Goal: Book appointment/travel/reservation

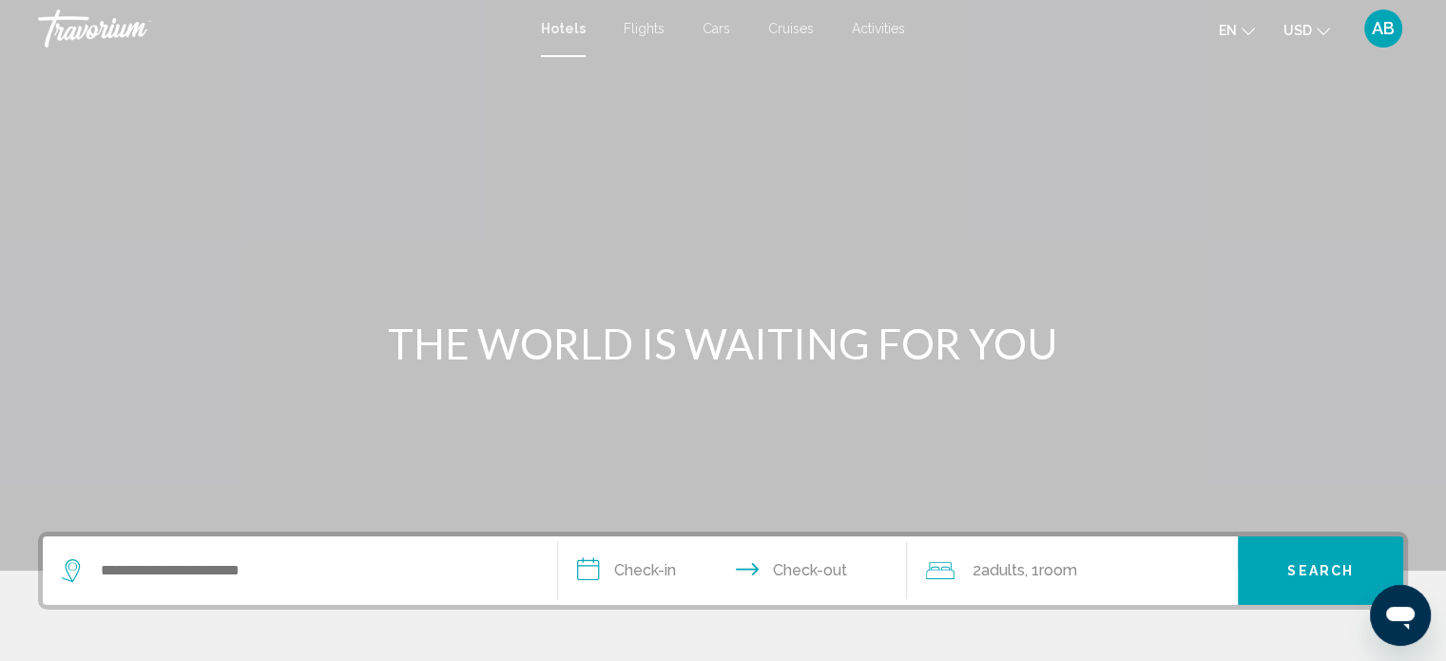
click at [890, 29] on span "Activities" at bounding box center [878, 28] width 53 height 15
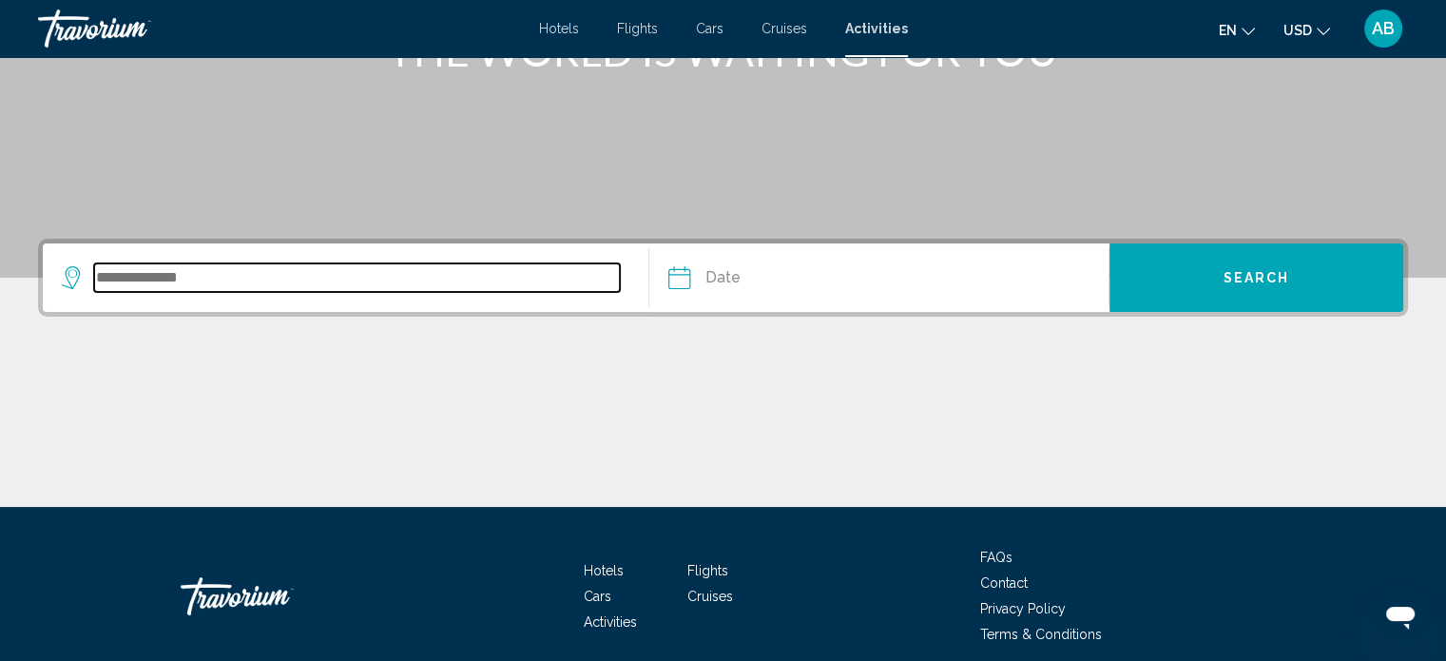
click at [371, 272] on input "Search widget" at bounding box center [357, 277] width 526 height 29
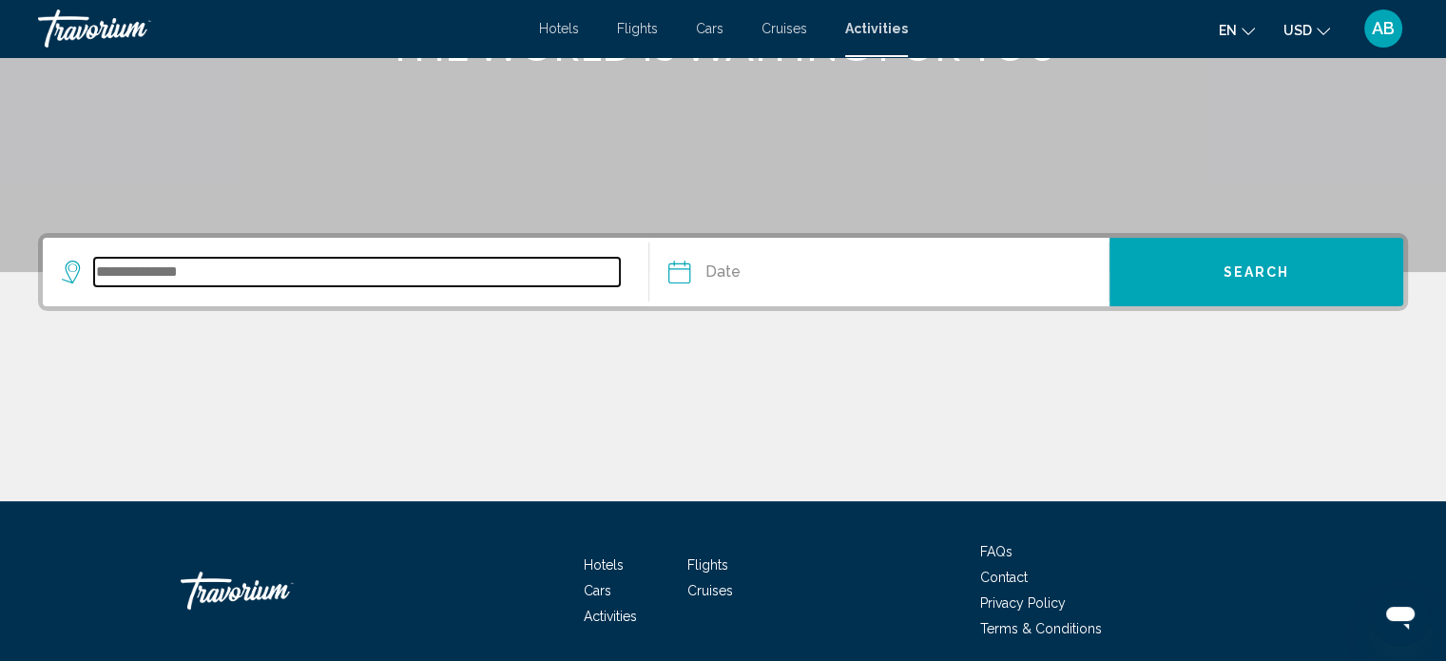
scroll to position [371, 0]
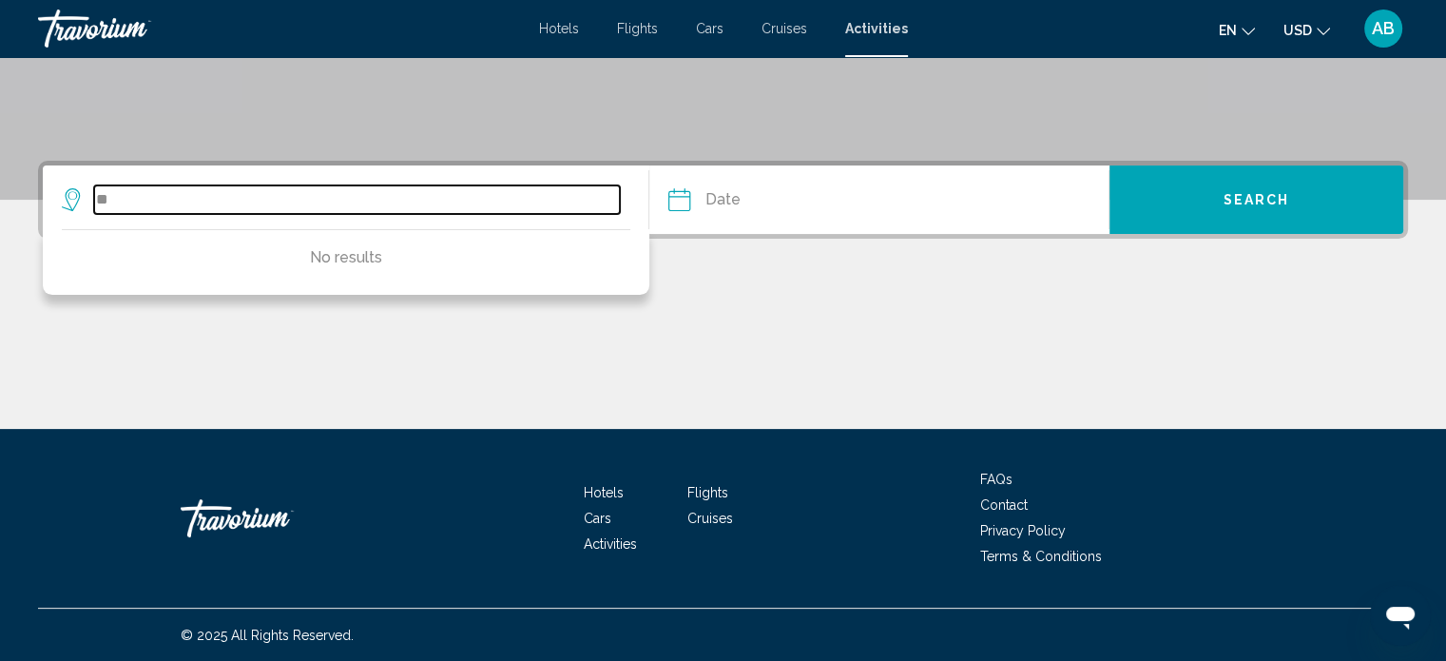
type input "*"
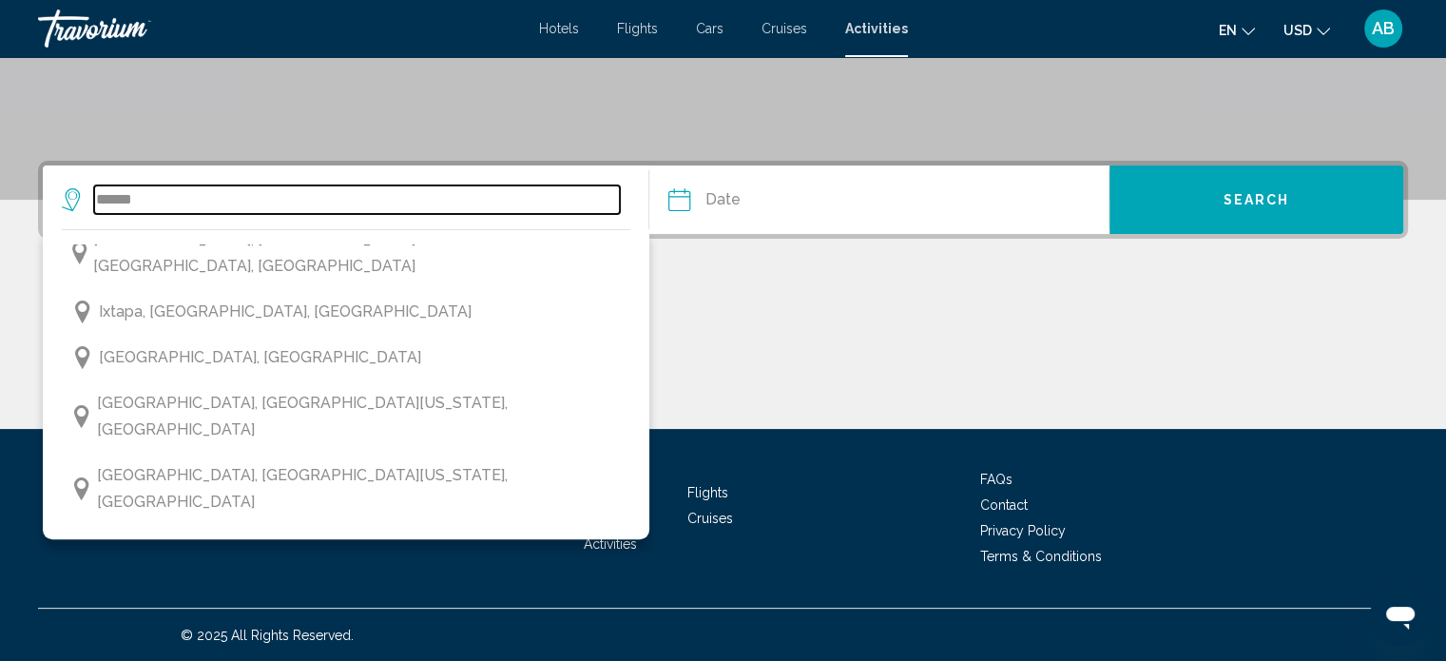
scroll to position [1538, 0]
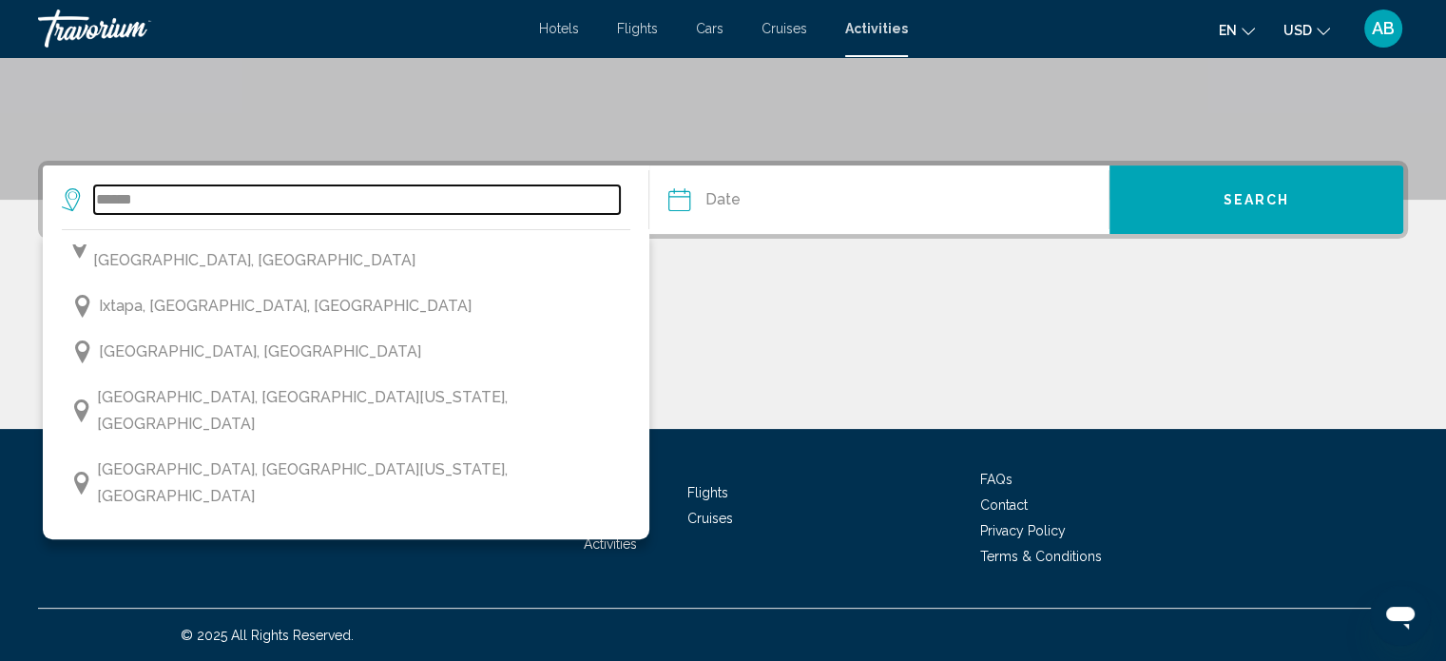
type input "**********"
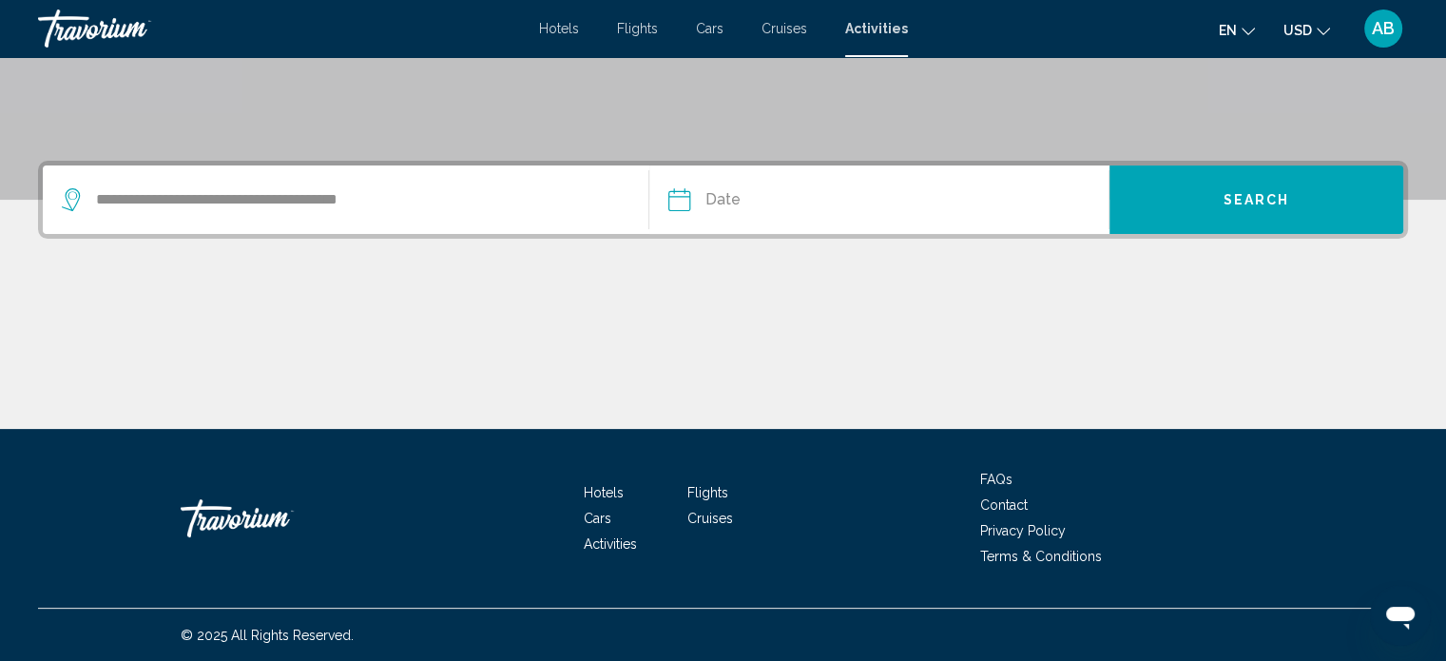
click at [705, 201] on input "Date" at bounding box center [776, 202] width 227 height 74
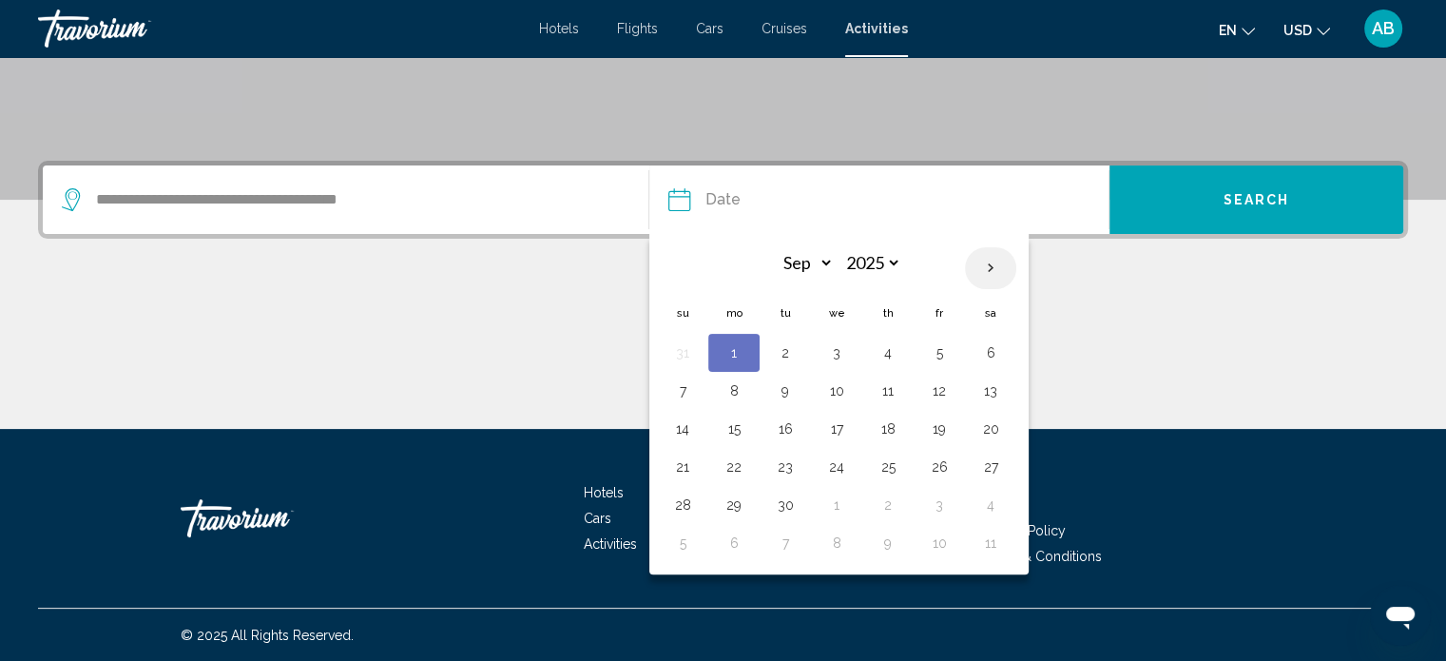
click at [988, 267] on th "Next month" at bounding box center [990, 268] width 51 height 42
click at [999, 267] on th "Next month" at bounding box center [990, 268] width 51 height 42
select select "**"
click at [893, 429] on button "18" at bounding box center [888, 428] width 30 height 27
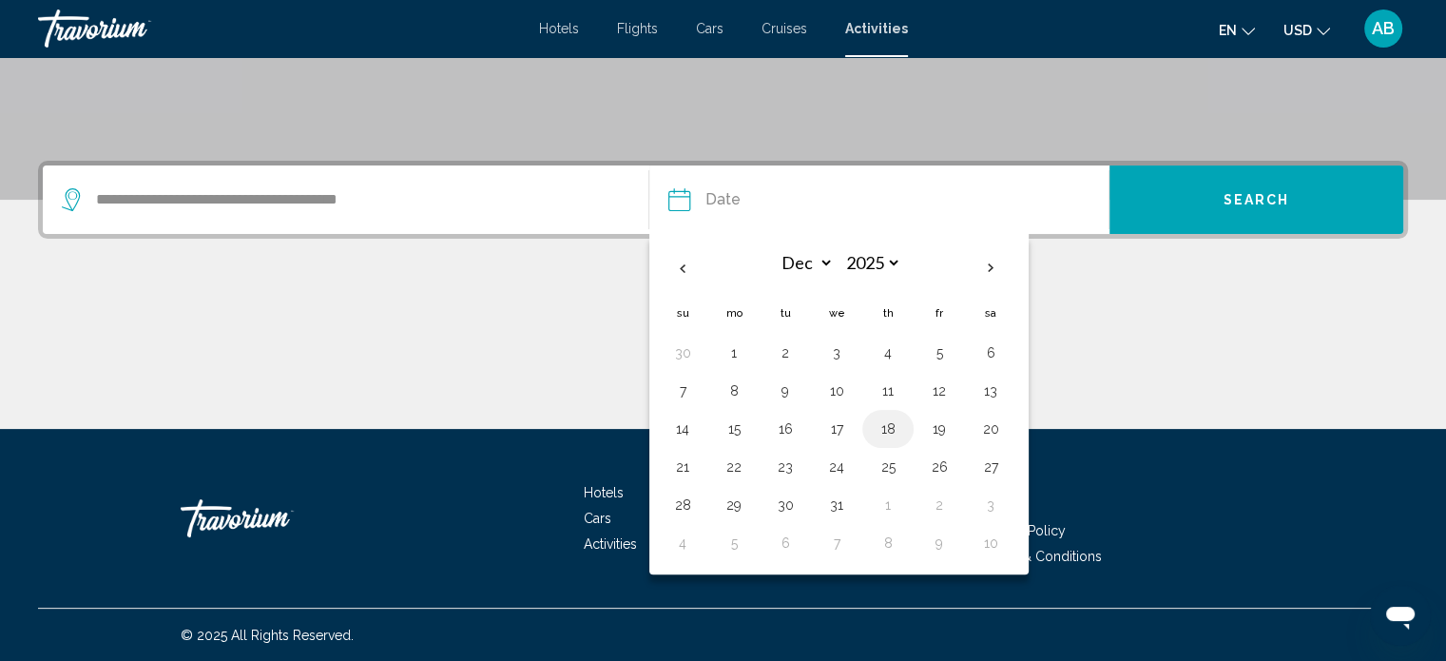
type input "**********"
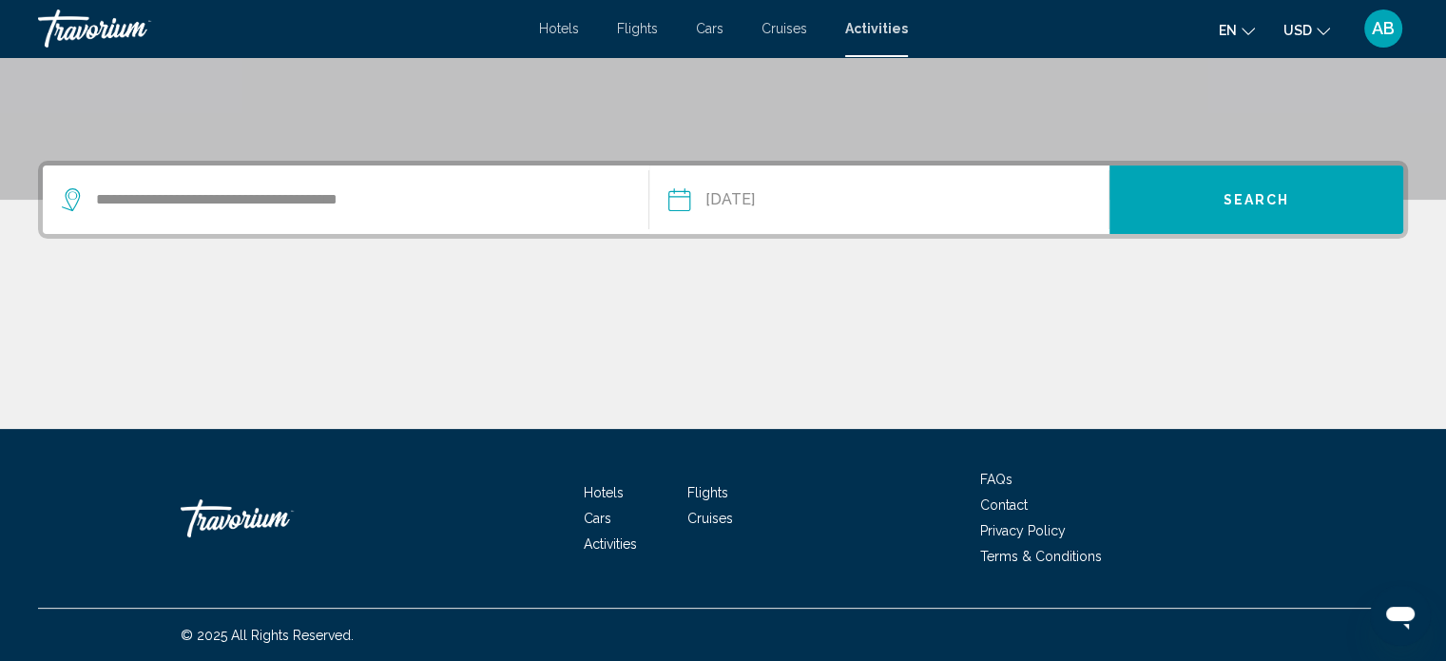
click at [1262, 194] on span "Search" at bounding box center [1256, 200] width 67 height 15
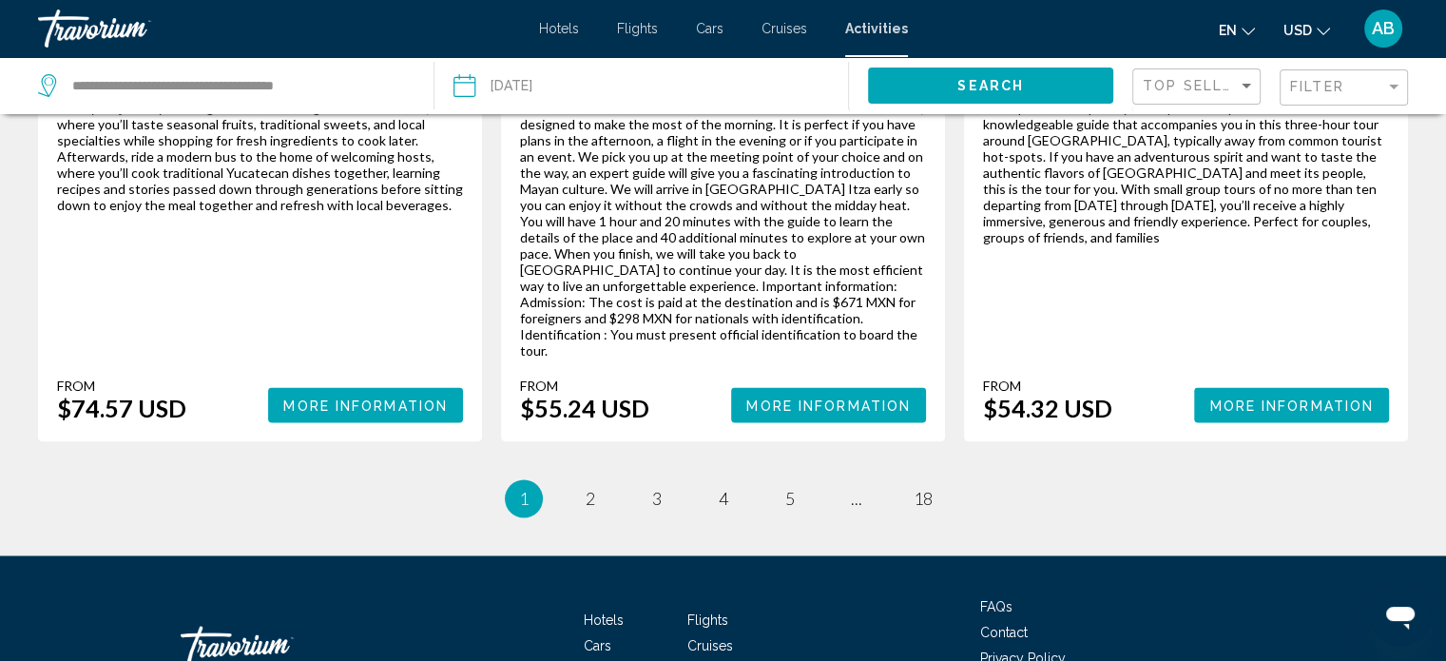
scroll to position [3106, 0]
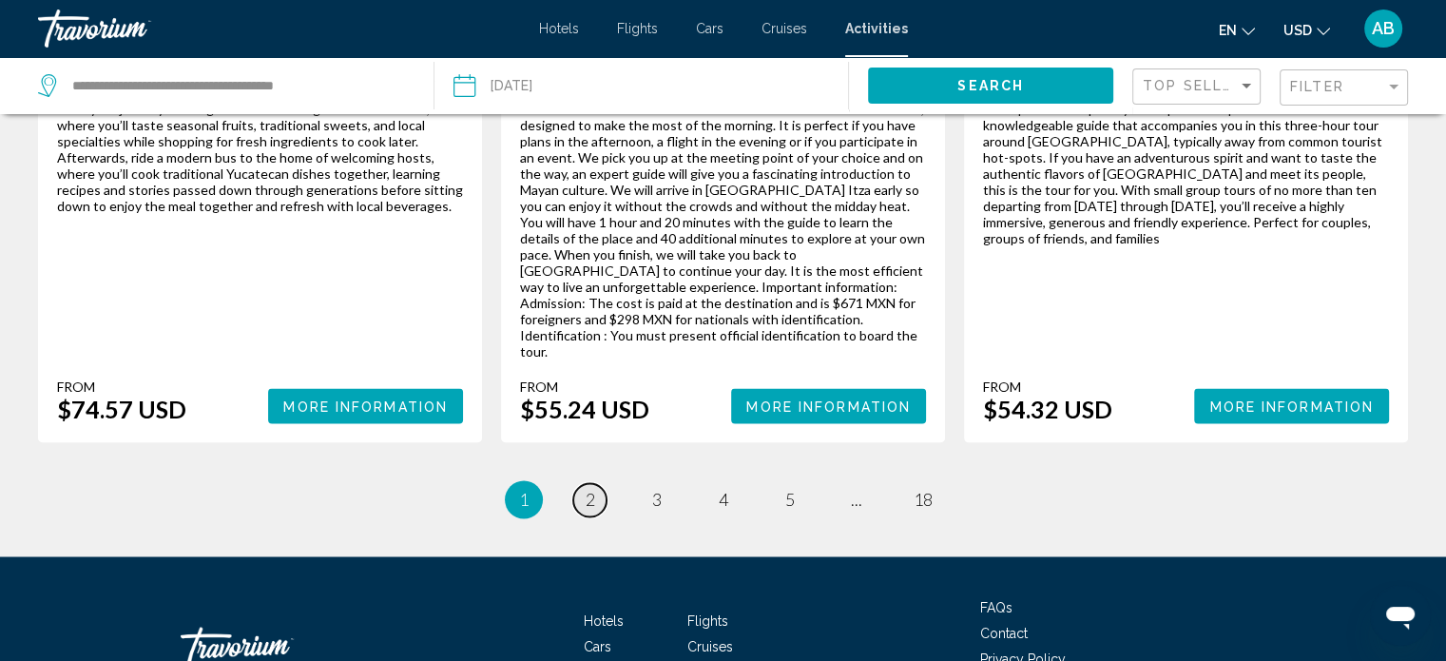
click at [590, 489] on span "2" at bounding box center [590, 499] width 10 height 21
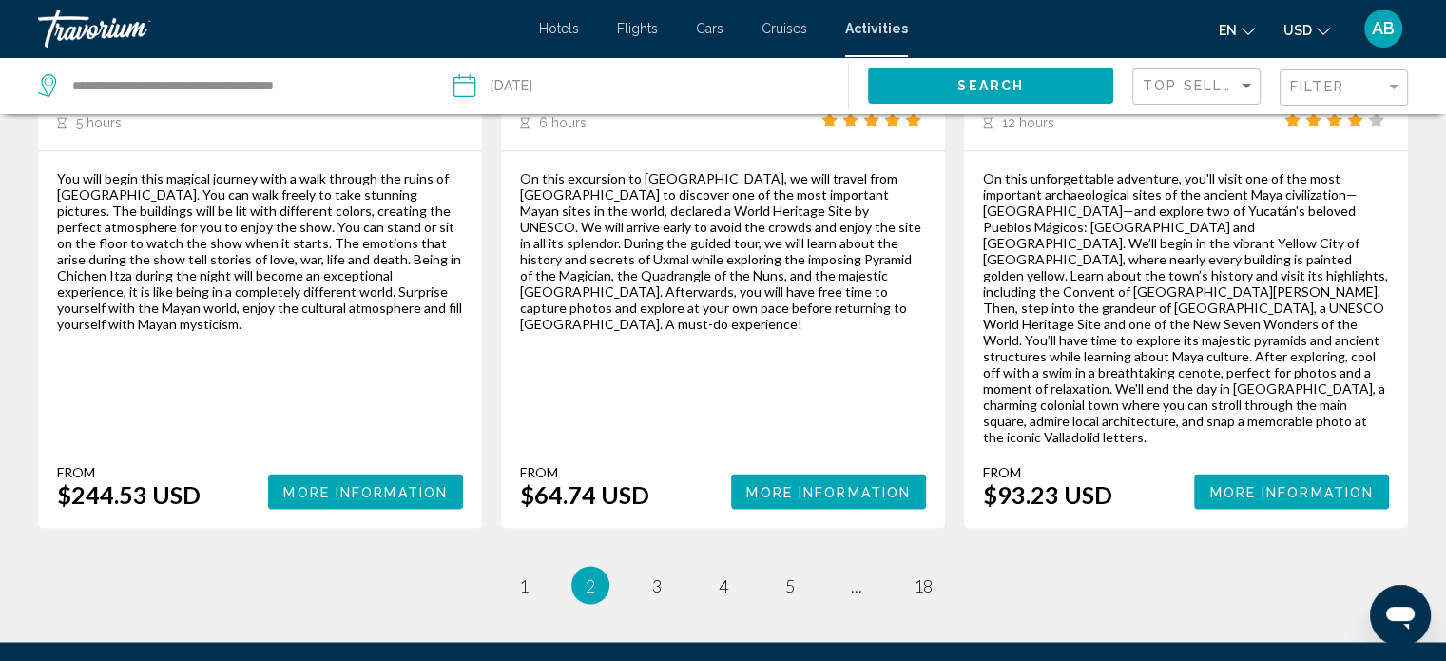
scroll to position [3098, 0]
click at [658, 574] on span "3" at bounding box center [657, 584] width 10 height 21
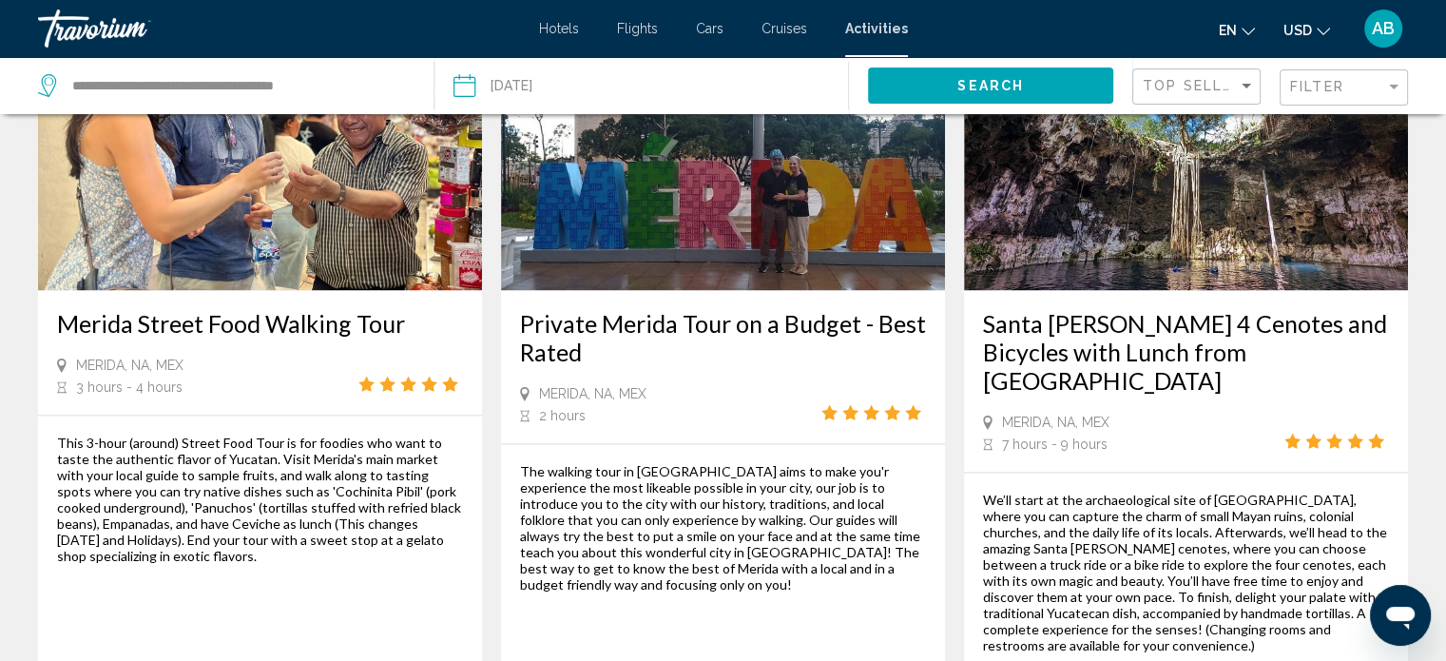
scroll to position [2768, 0]
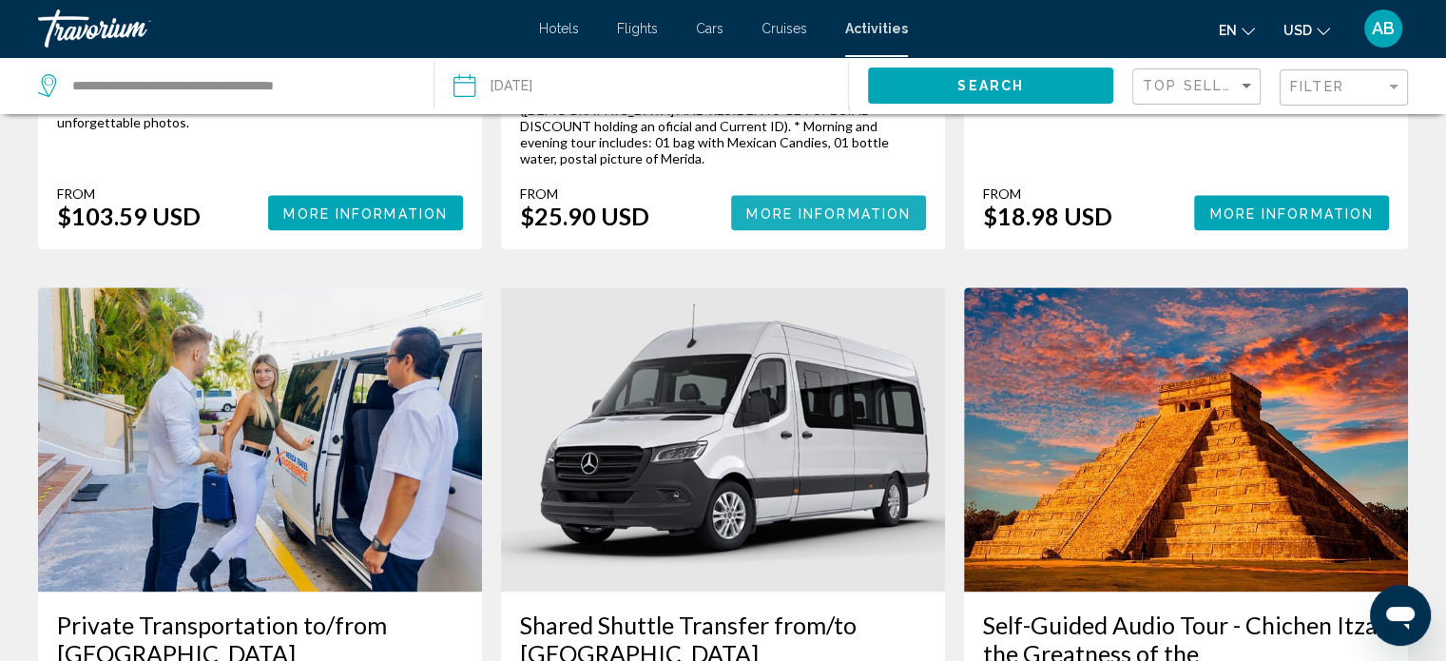
scroll to position [2251, 0]
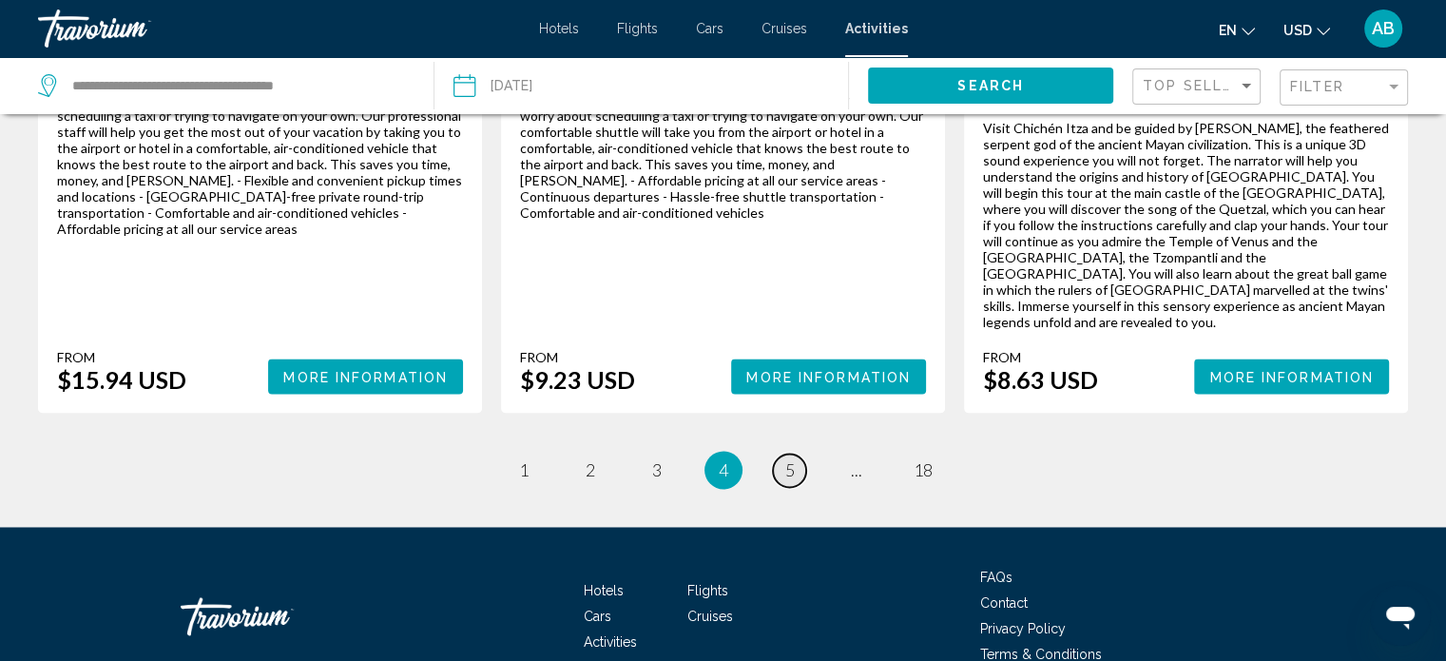
click at [785, 459] on span "5" at bounding box center [790, 469] width 10 height 21
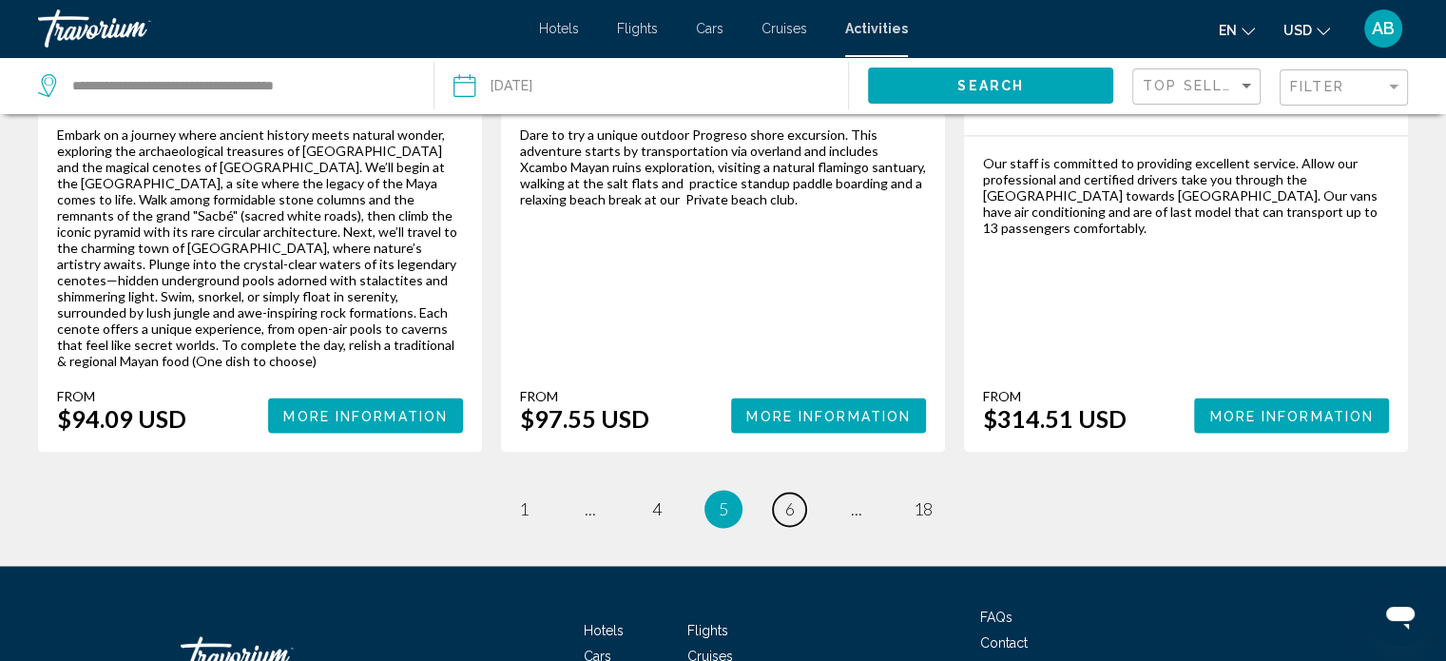
scroll to position [3091, 0]
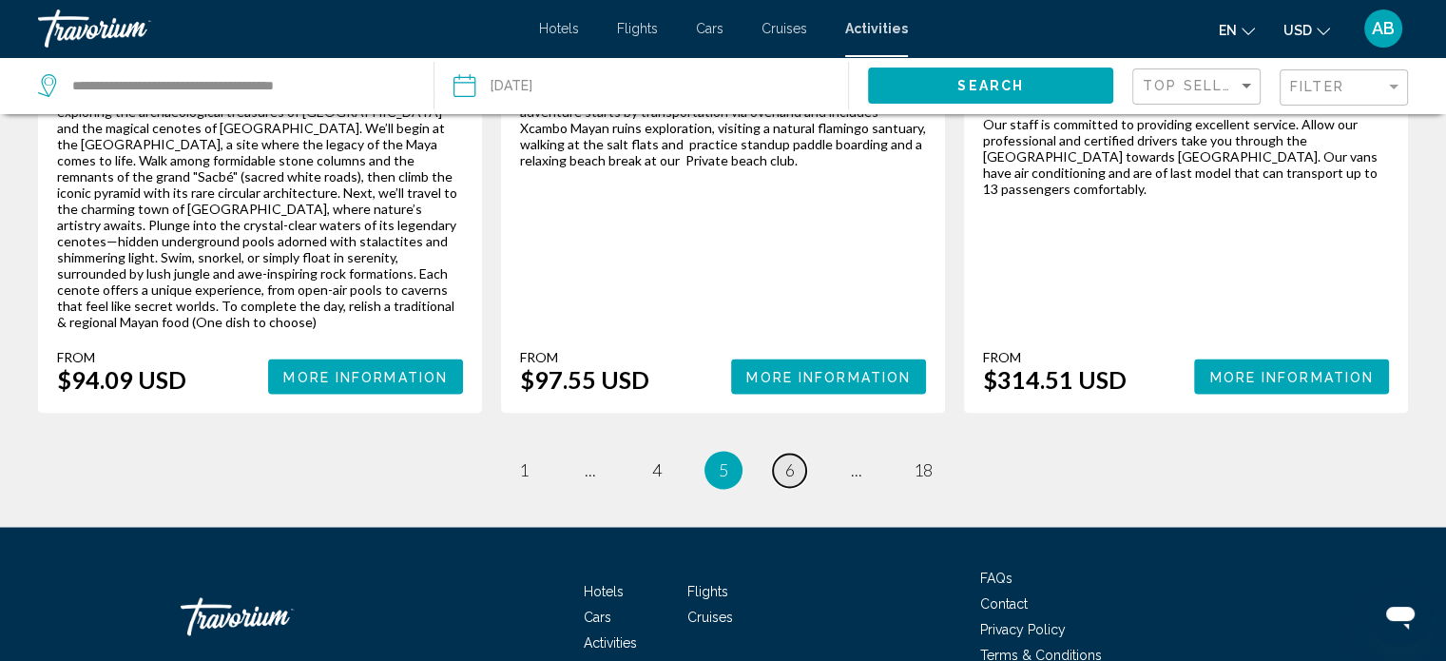
click at [789, 459] on span "6" at bounding box center [790, 469] width 10 height 21
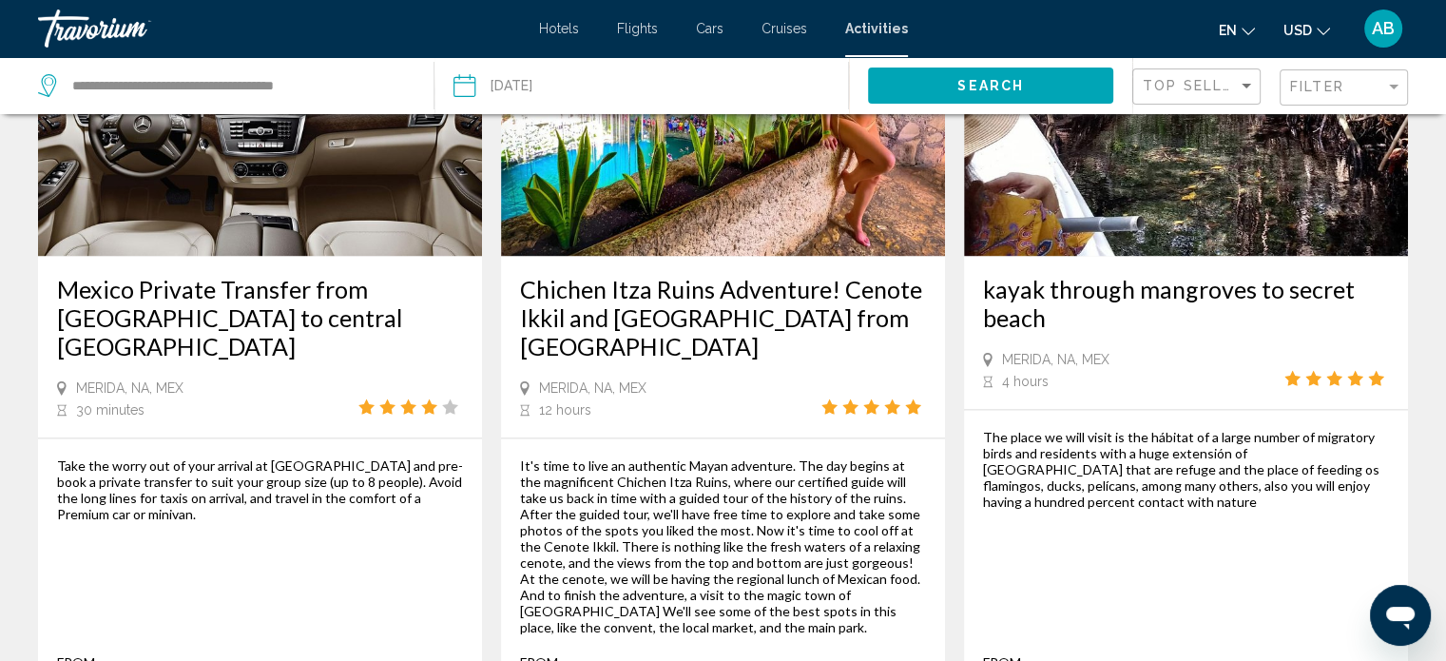
scroll to position [2764, 0]
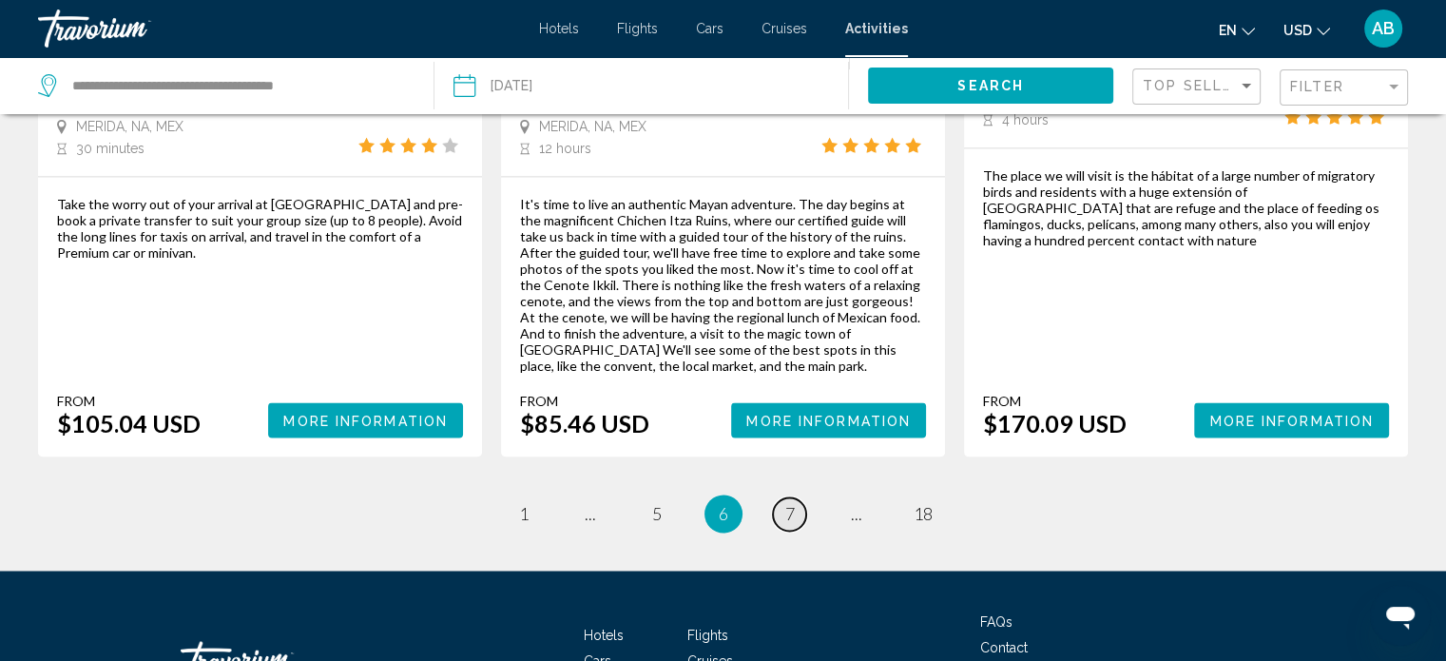
click at [789, 503] on span "7" at bounding box center [790, 513] width 10 height 21
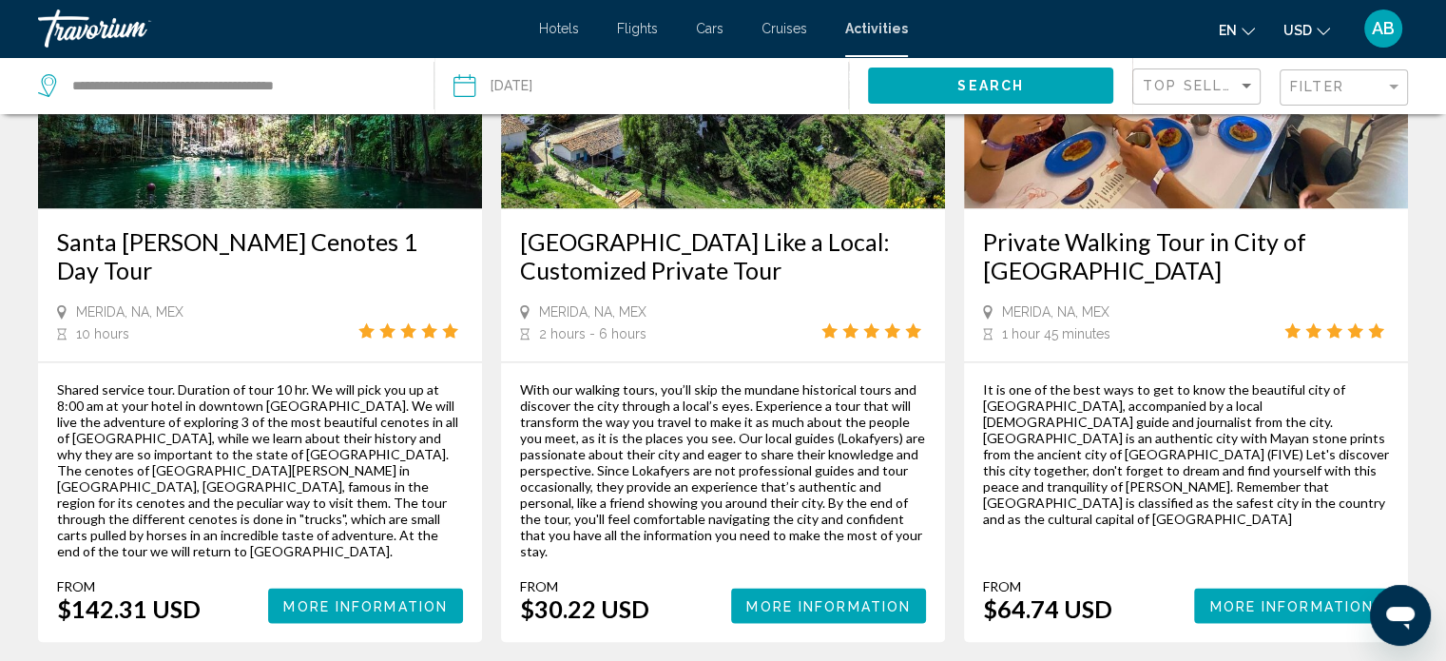
scroll to position [2699, 0]
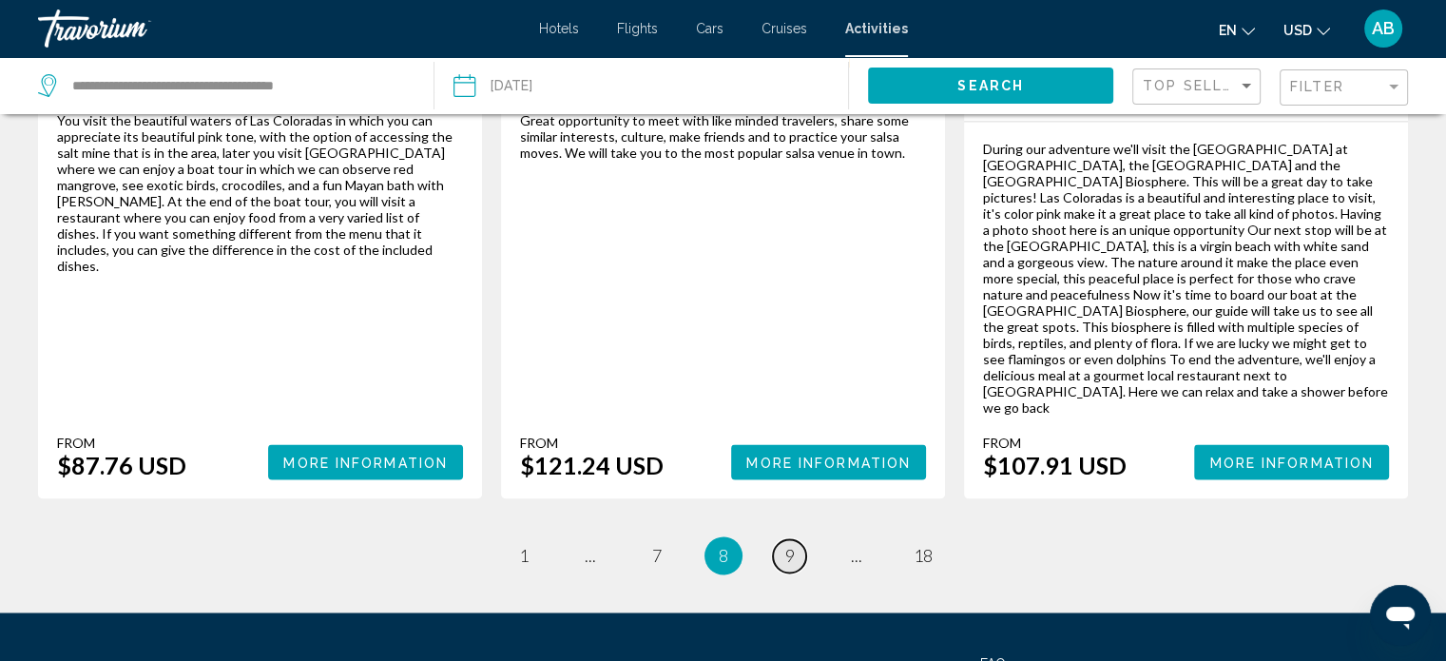
scroll to position [2995, 0]
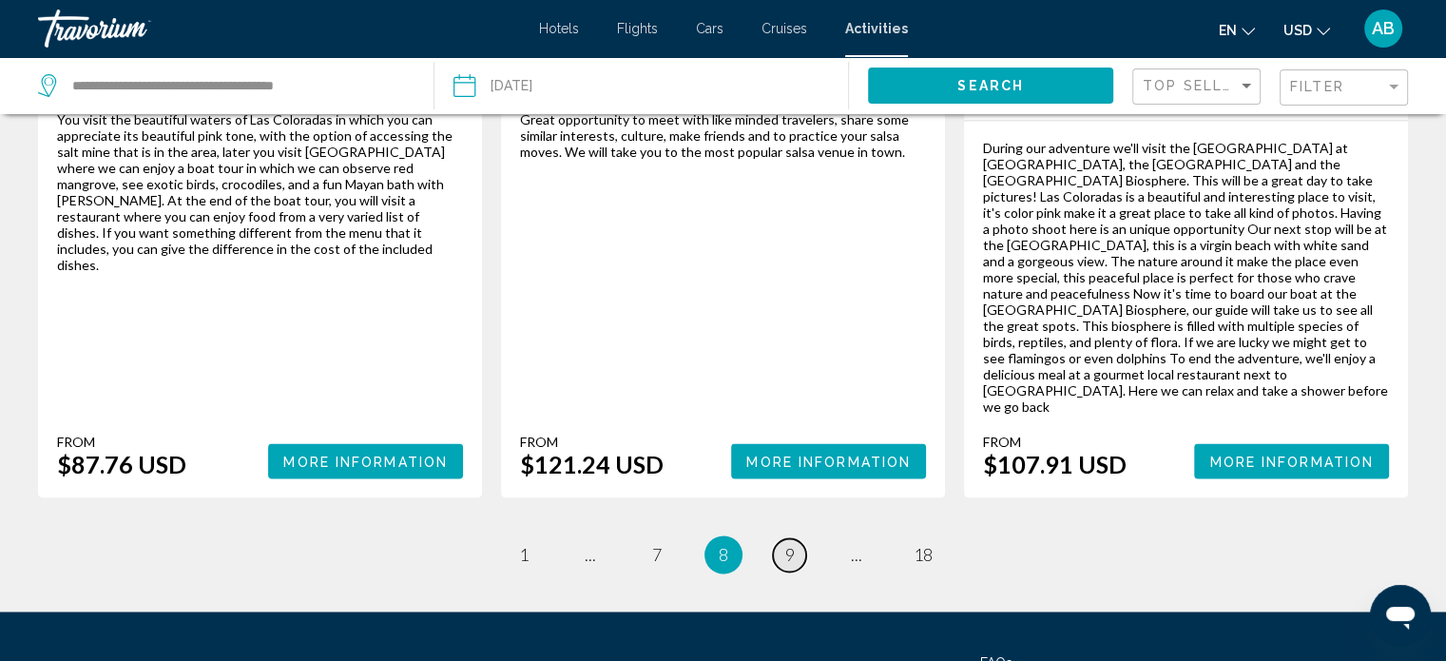
click at [804, 538] on link "page 9" at bounding box center [789, 554] width 33 height 33
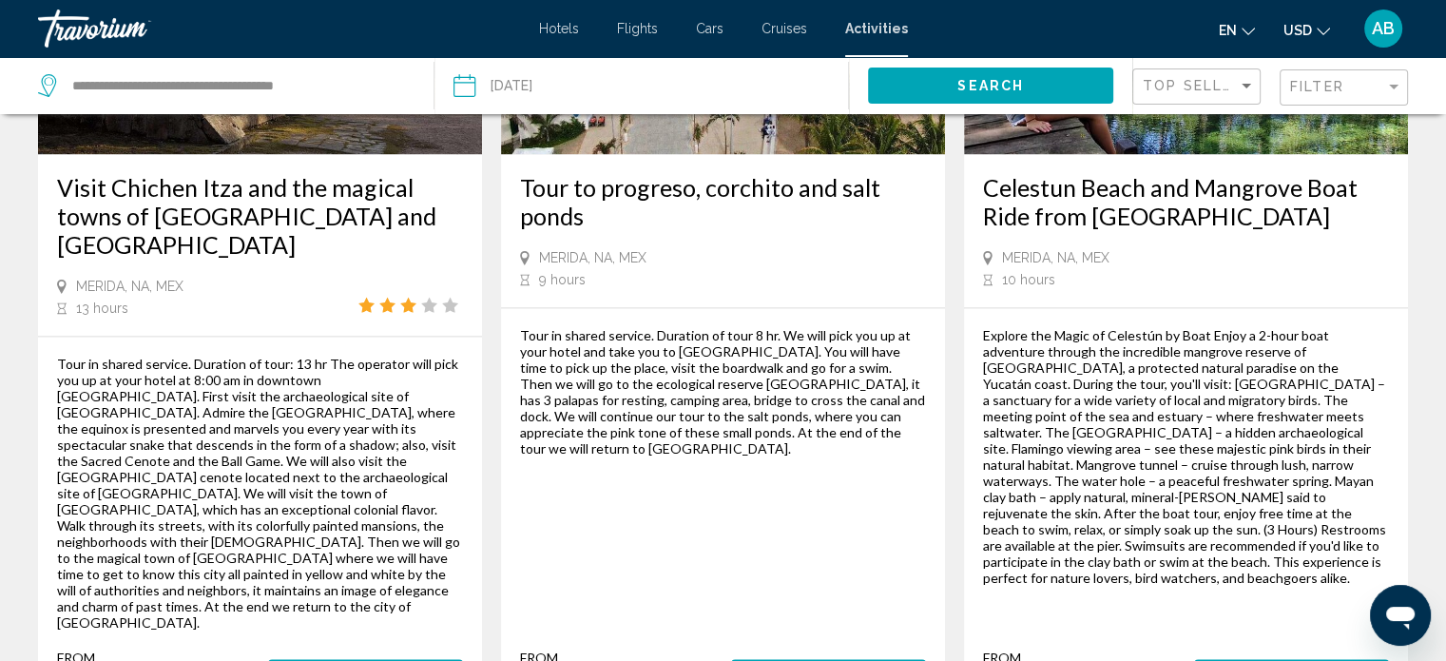
scroll to position [3039, 0]
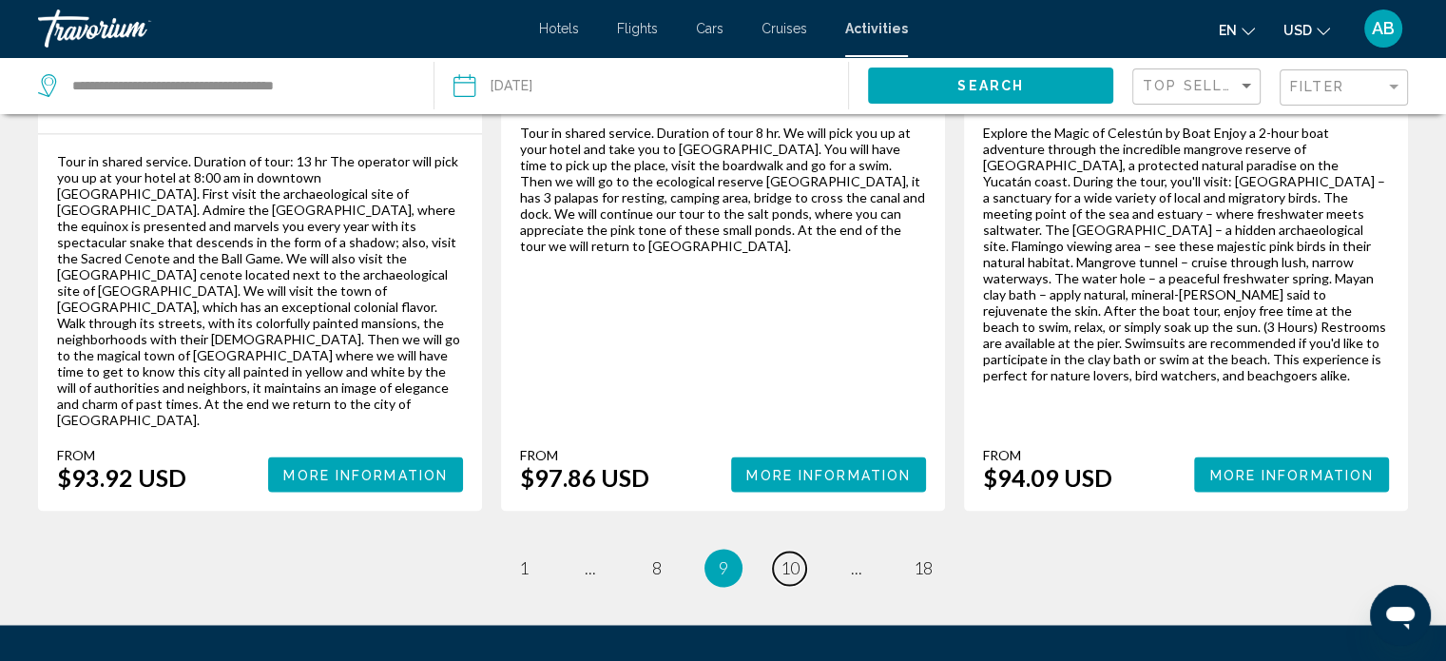
click at [790, 551] on link "page 10" at bounding box center [789, 567] width 33 height 33
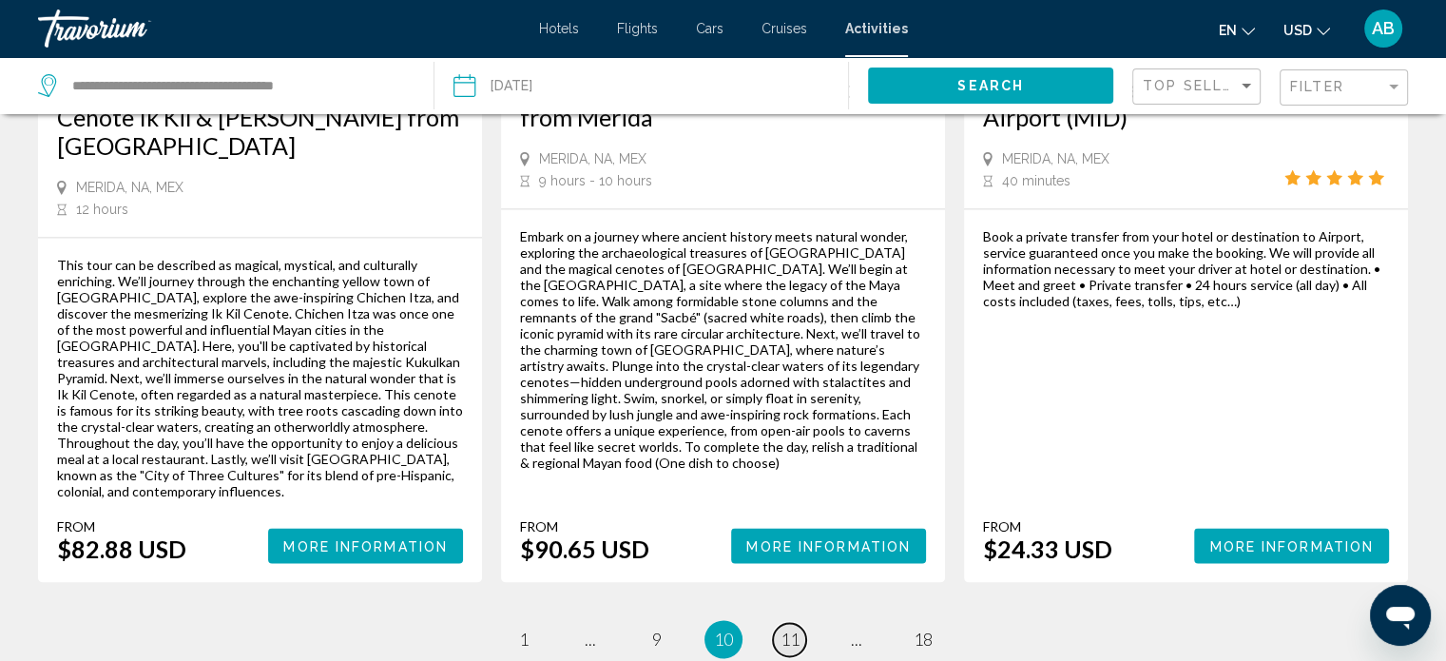
scroll to position [2982, 0]
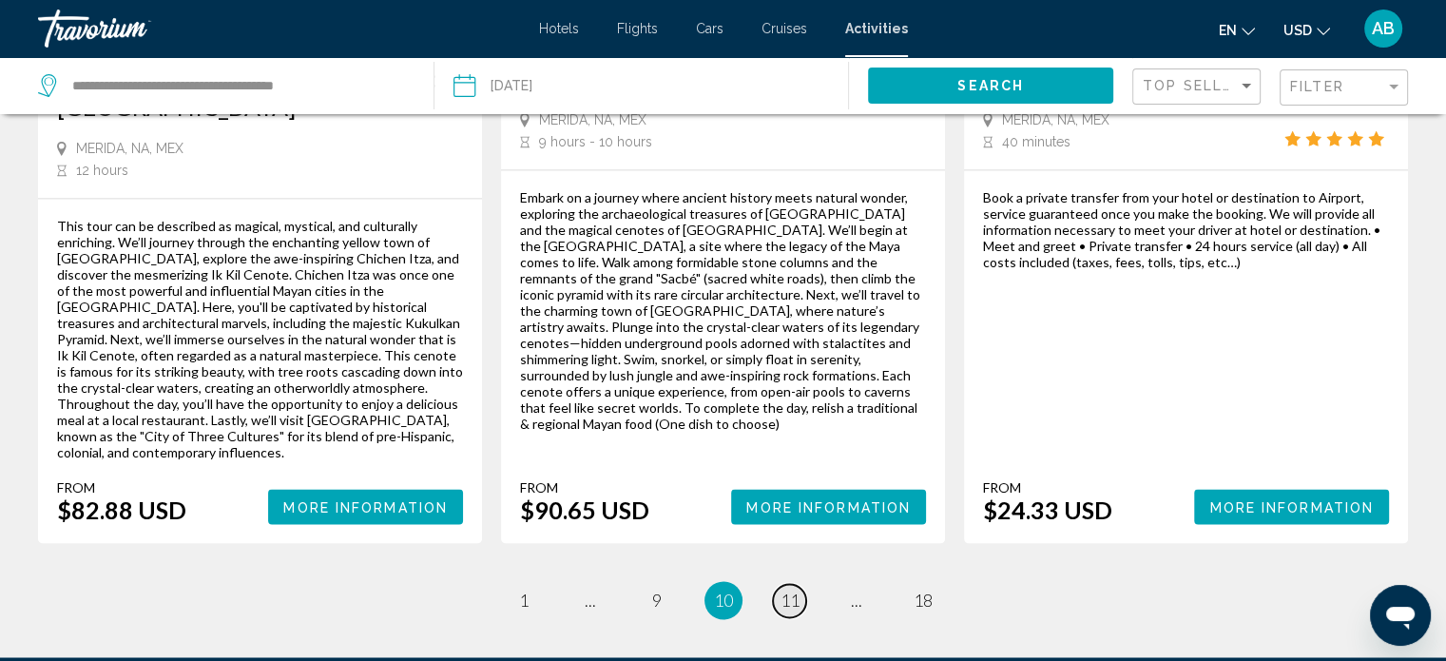
click at [795, 589] on span "11" at bounding box center [789, 599] width 19 height 21
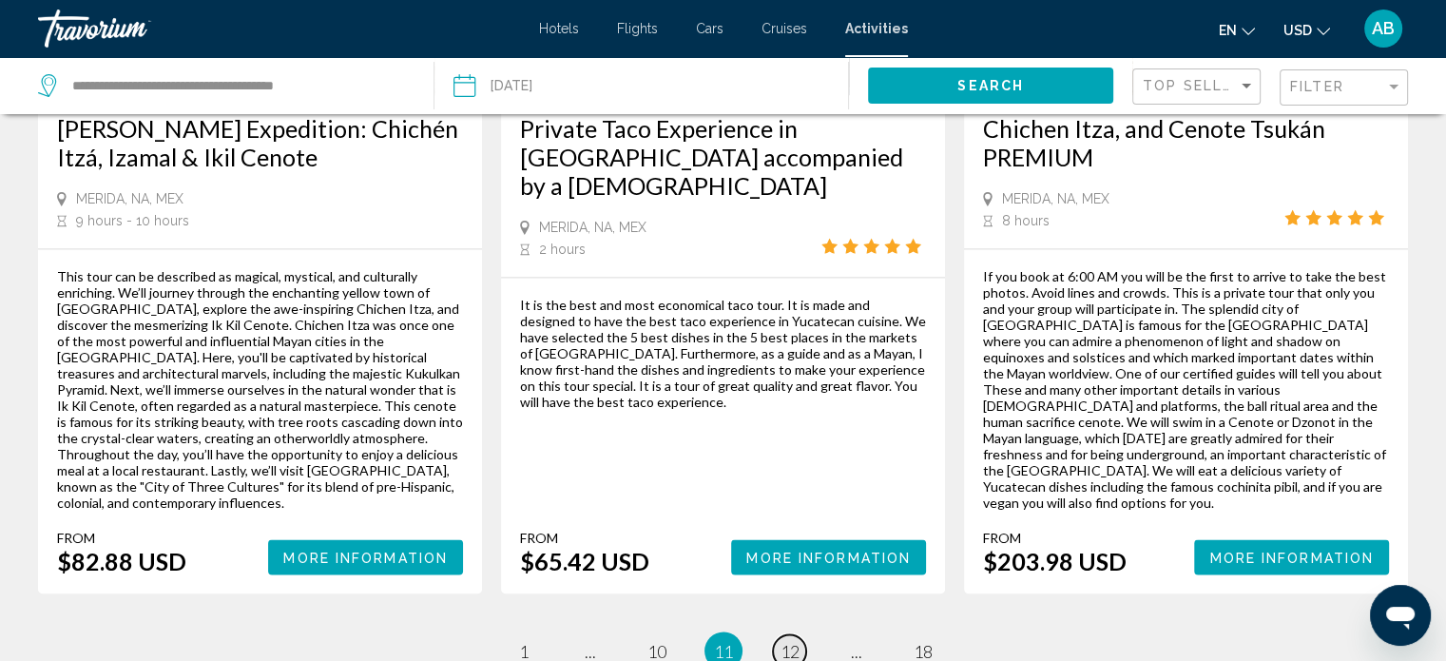
scroll to position [3061, 0]
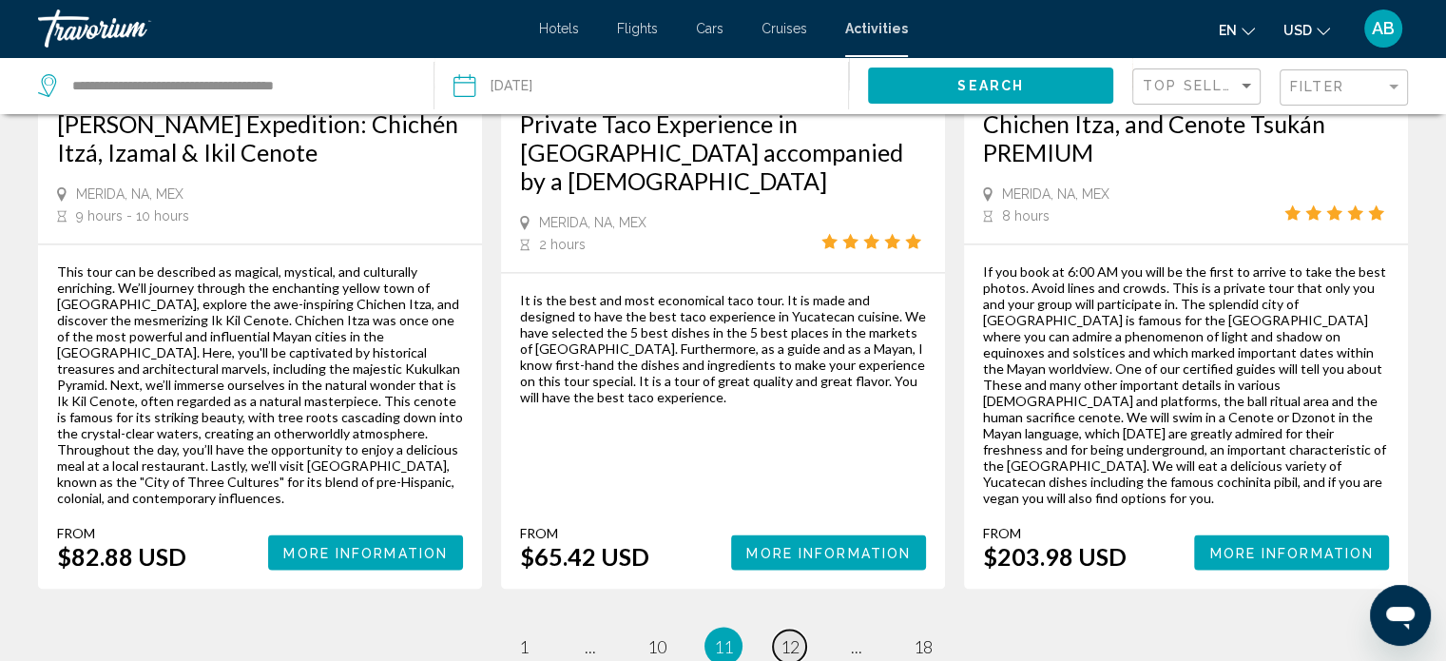
click at [796, 635] on span "12" at bounding box center [789, 645] width 19 height 21
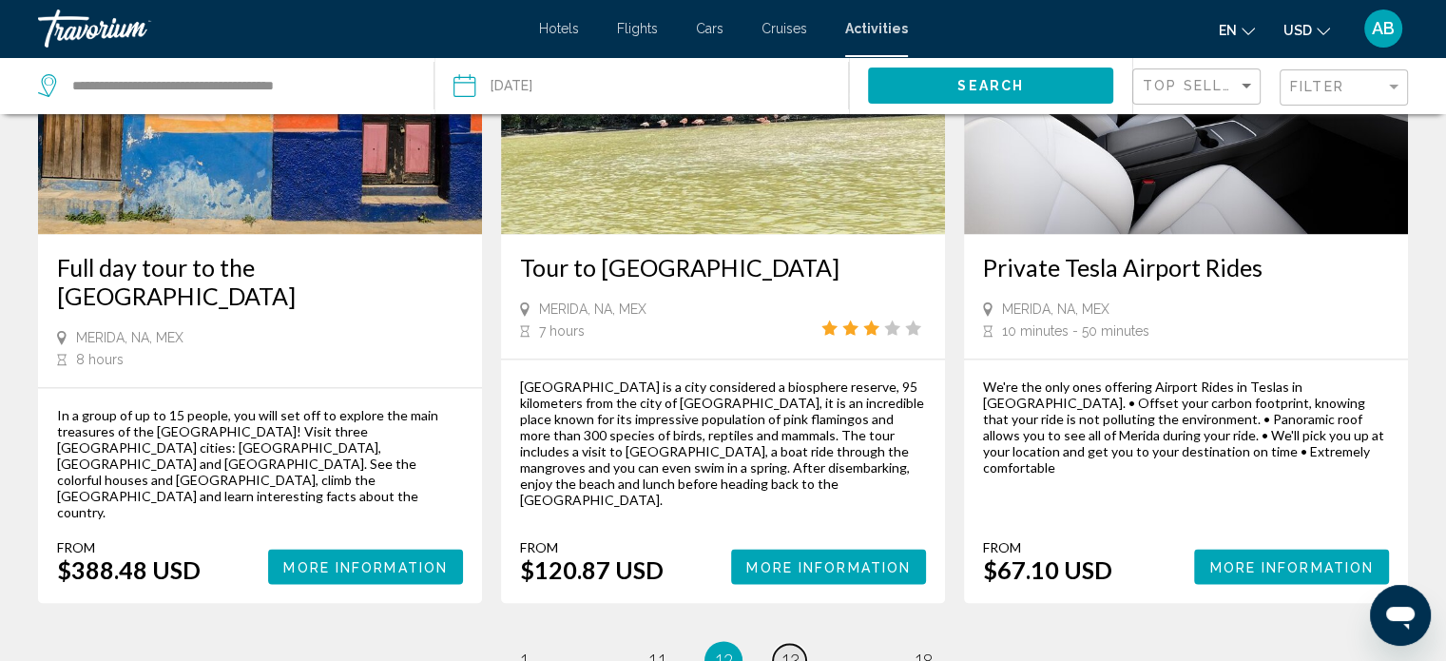
scroll to position [2840, 0]
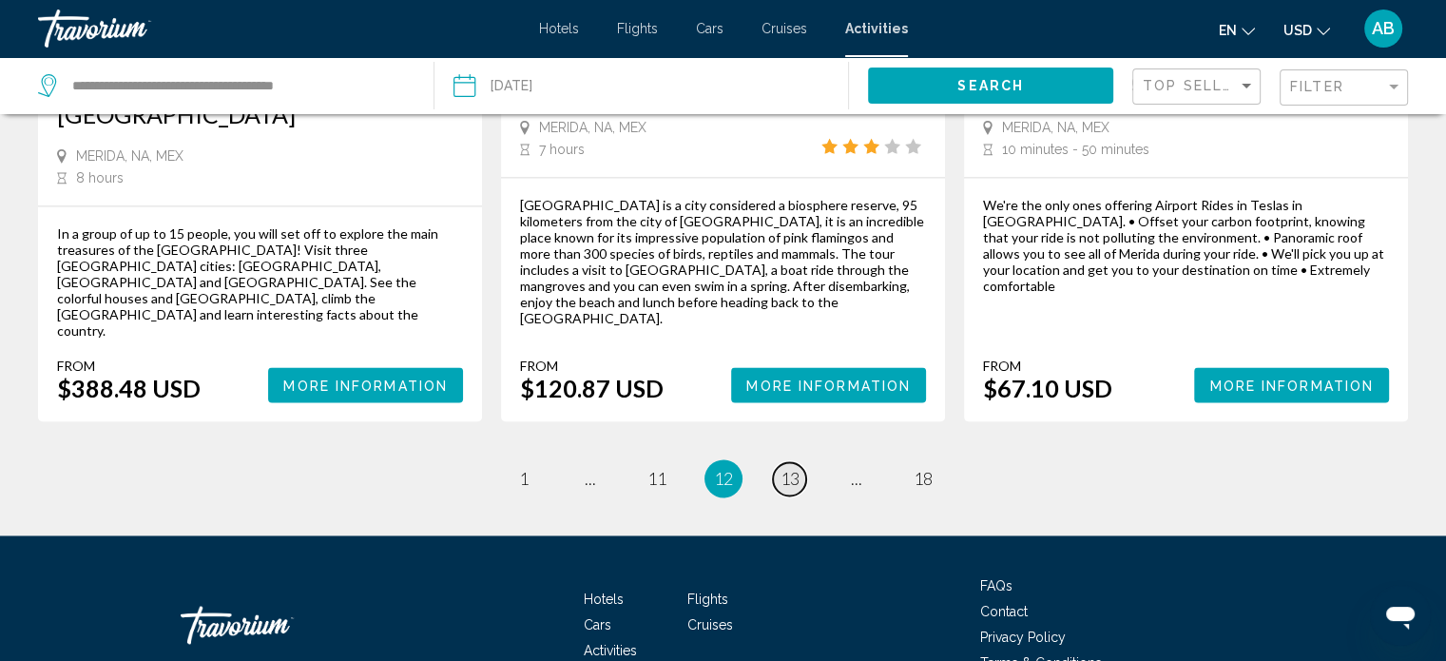
click at [798, 468] on span "13" at bounding box center [789, 478] width 19 height 21
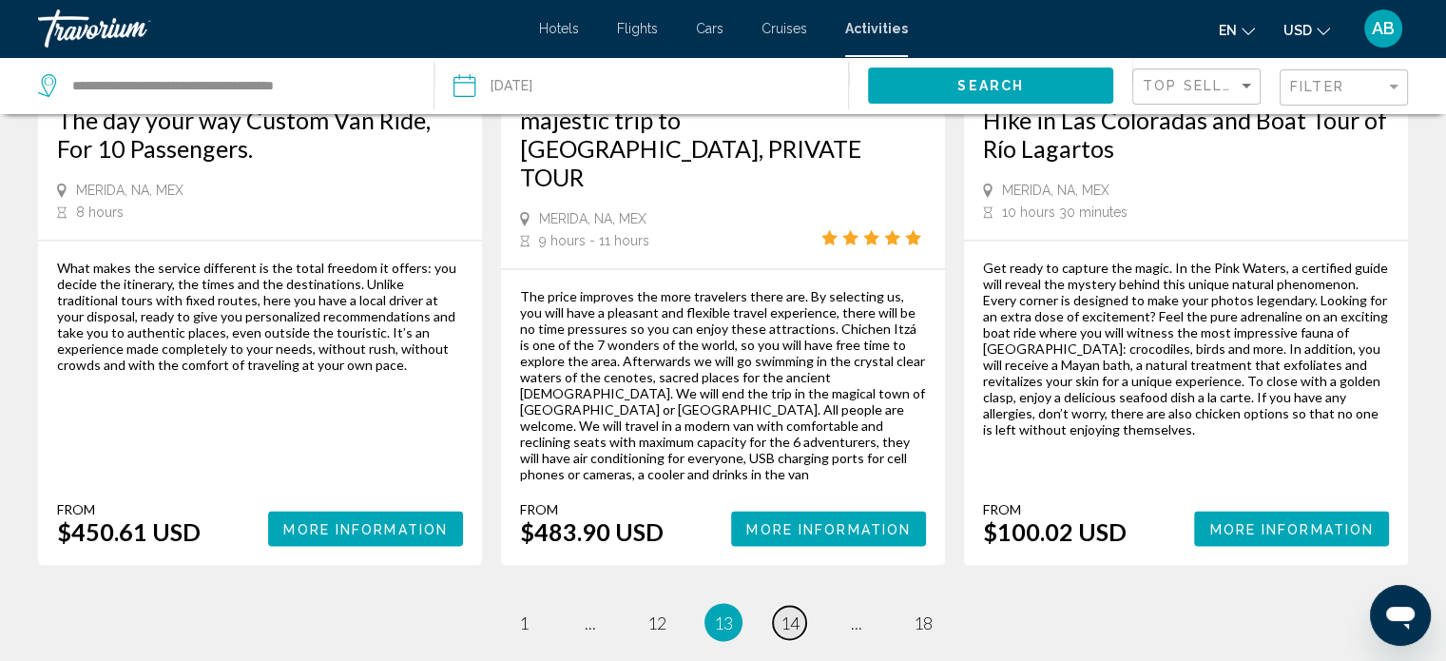
scroll to position [3042, 0]
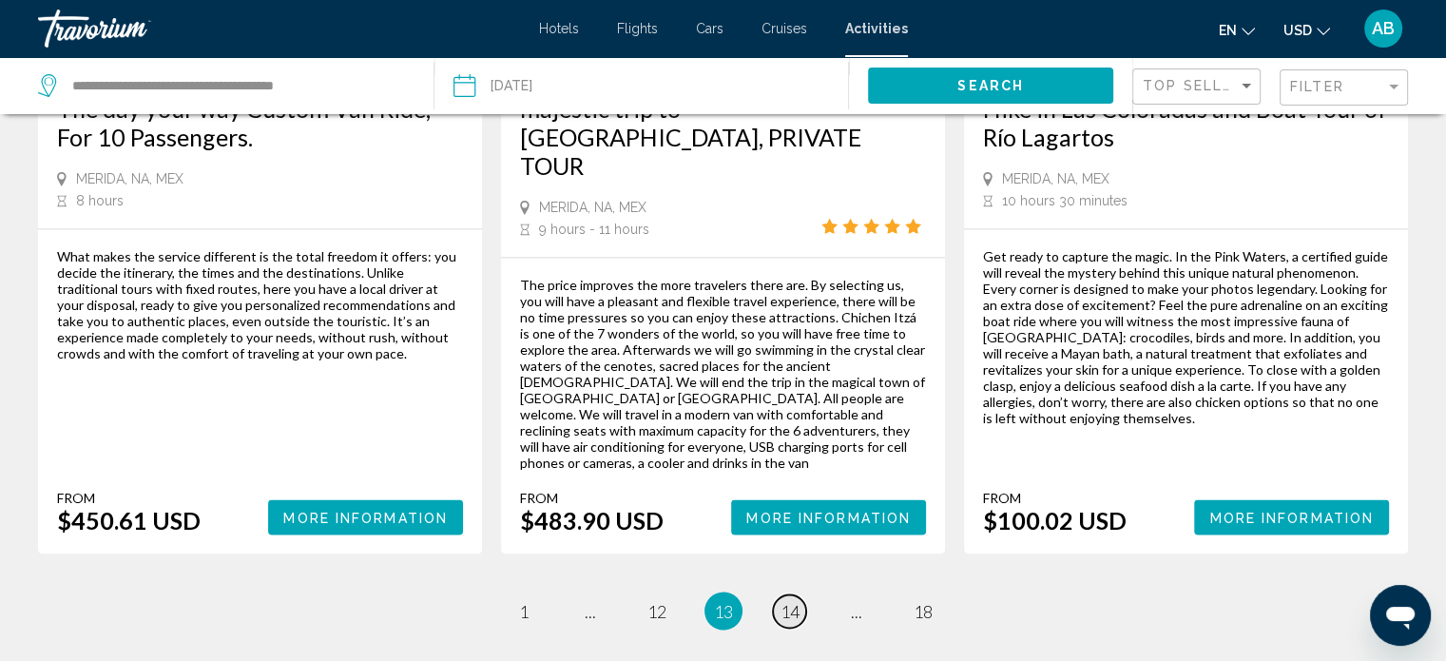
click at [798, 600] on span "14" at bounding box center [789, 610] width 19 height 21
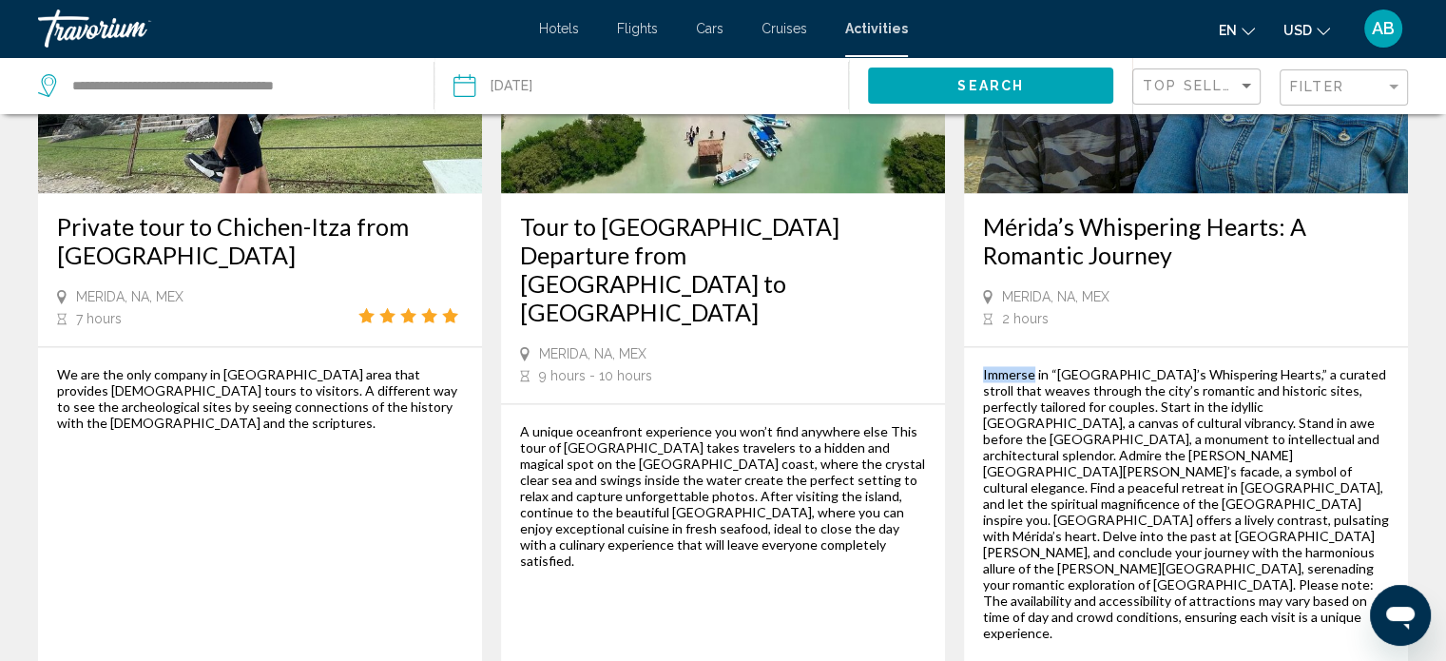
scroll to position [2956, 0]
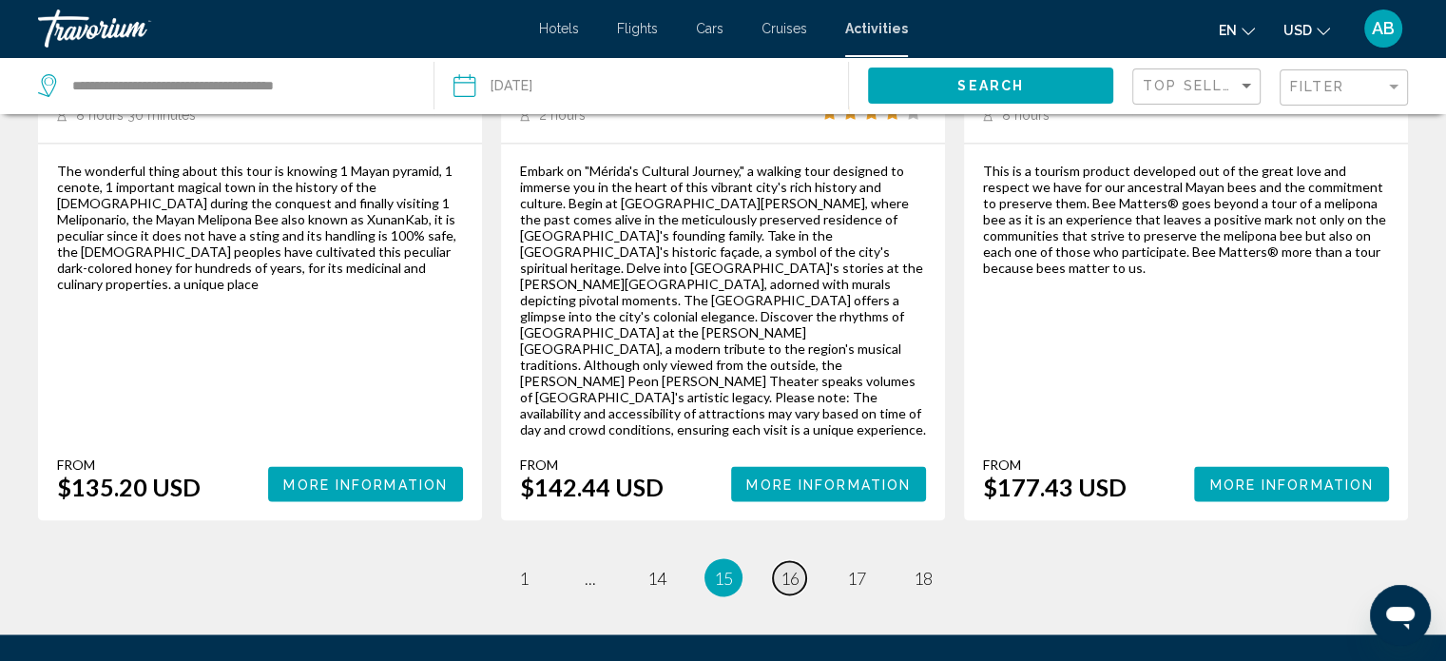
scroll to position [3071, 0]
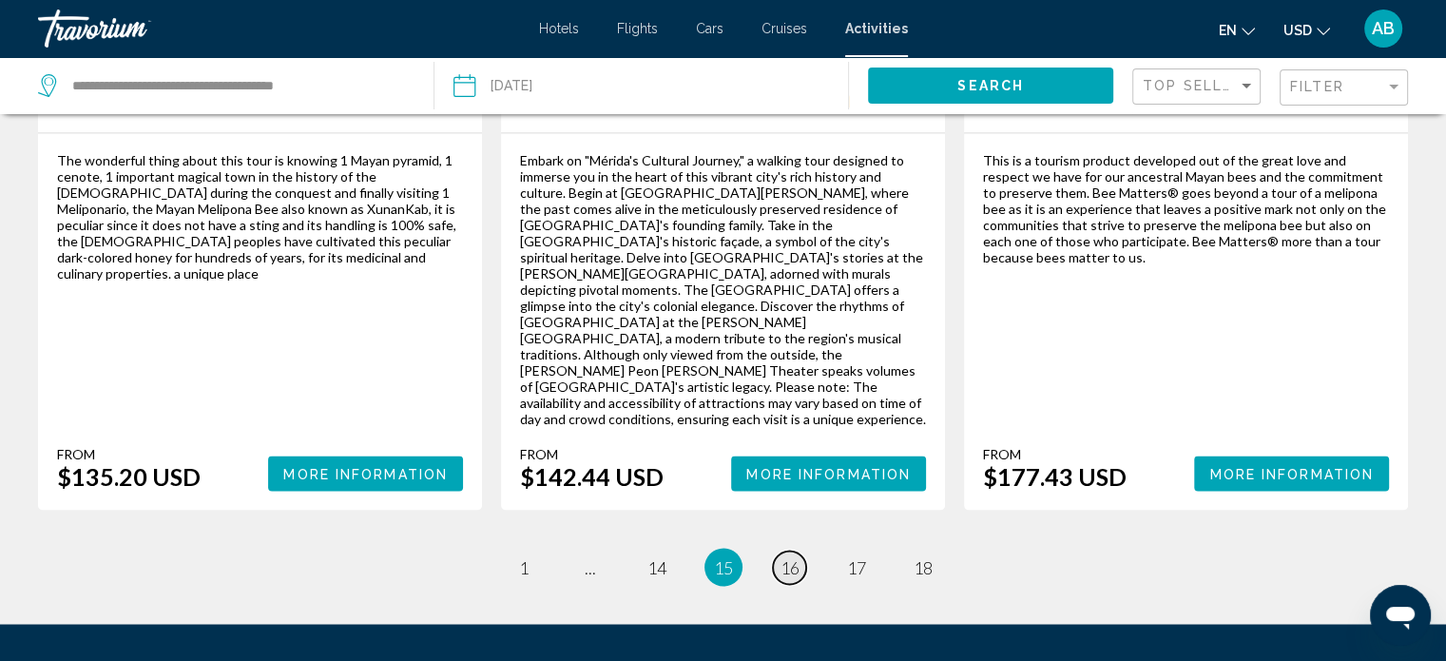
click at [795, 556] on span "16" at bounding box center [789, 566] width 19 height 21
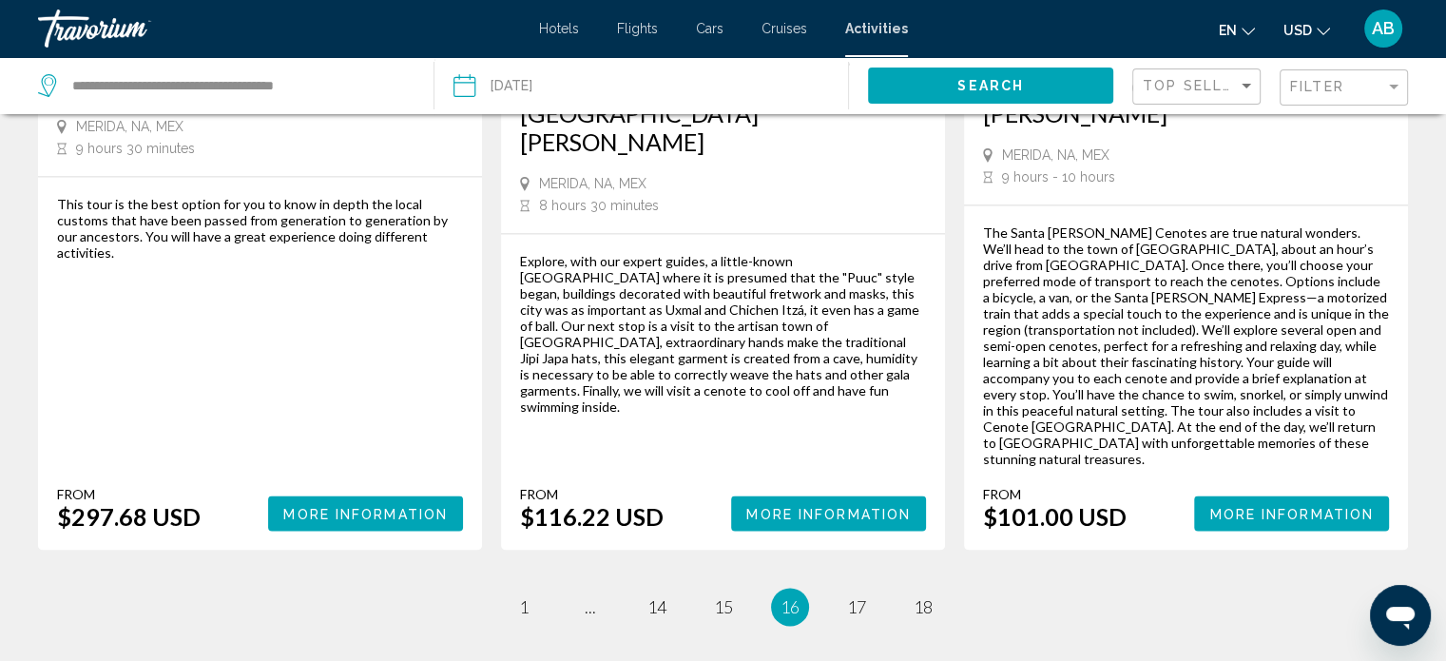
scroll to position [2872, 0]
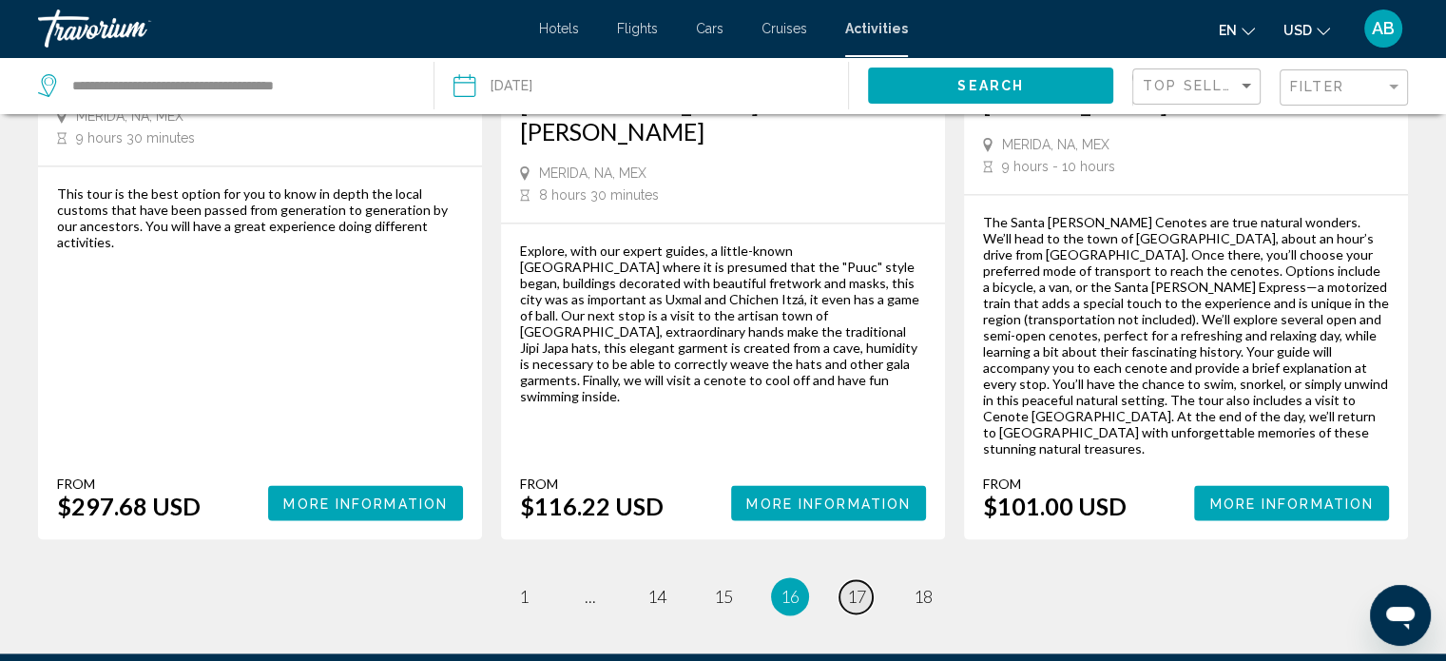
click at [855, 585] on span "17" at bounding box center [856, 595] width 19 height 21
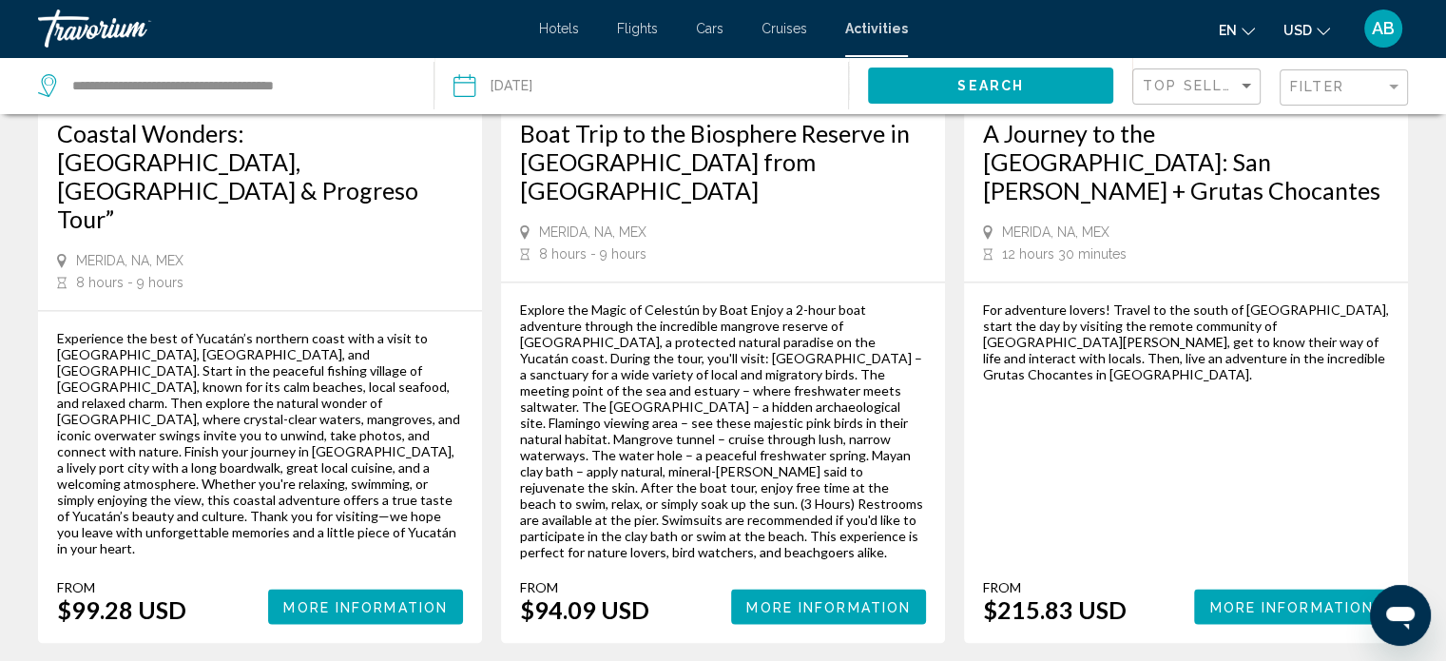
scroll to position [2758, 0]
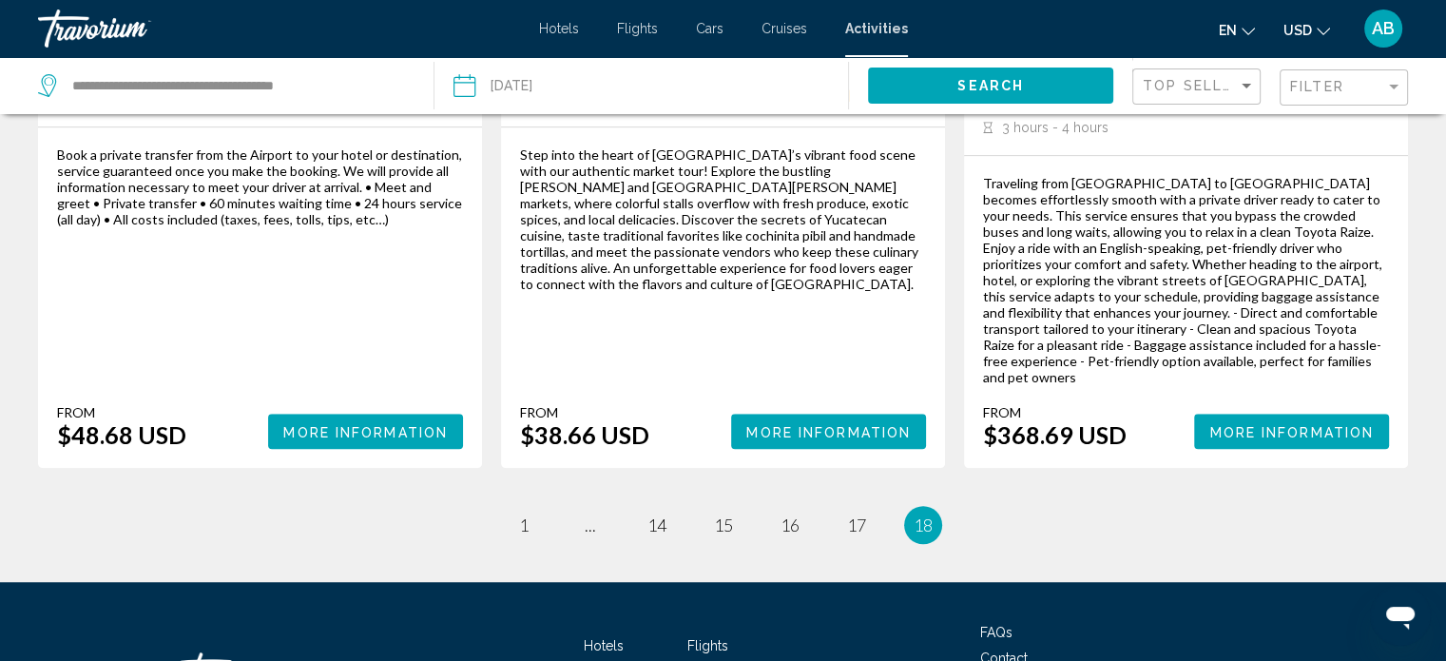
scroll to position [1322, 0]
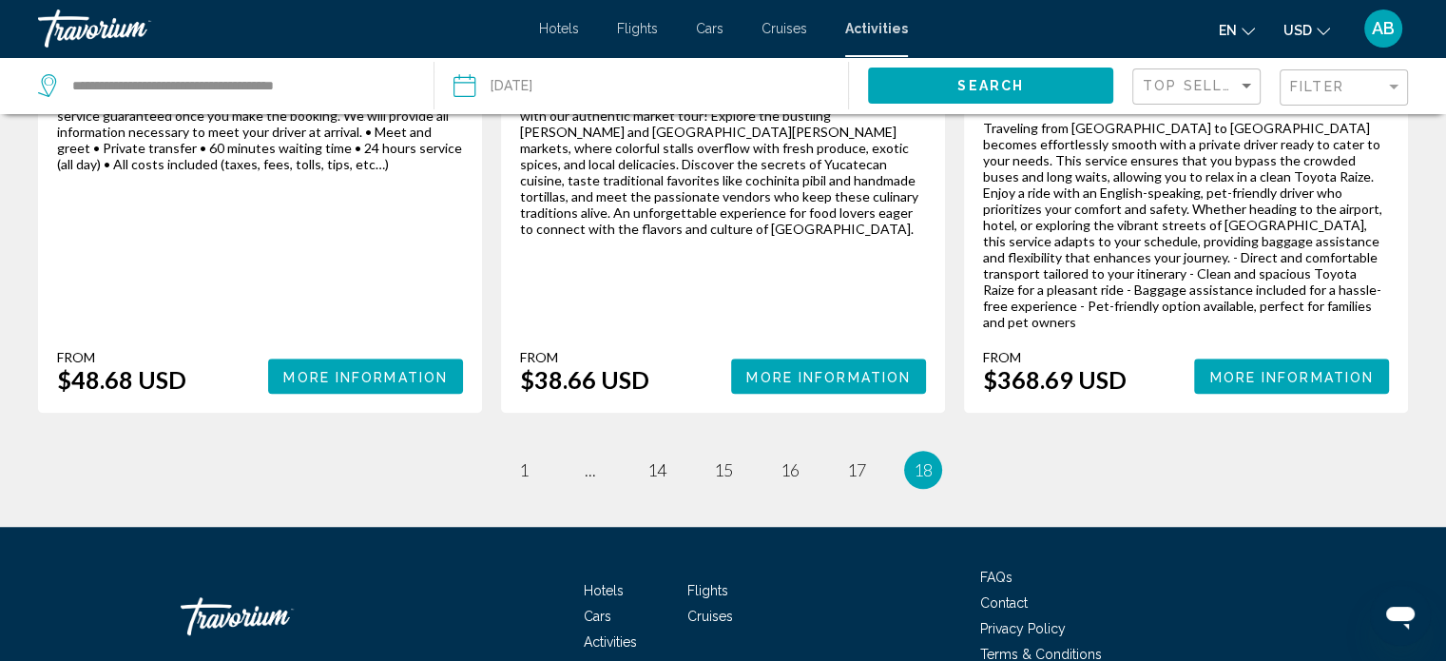
click at [91, 33] on div "Travorium" at bounding box center [133, 29] width 190 height 38
